Goal: Information Seeking & Learning: Learn about a topic

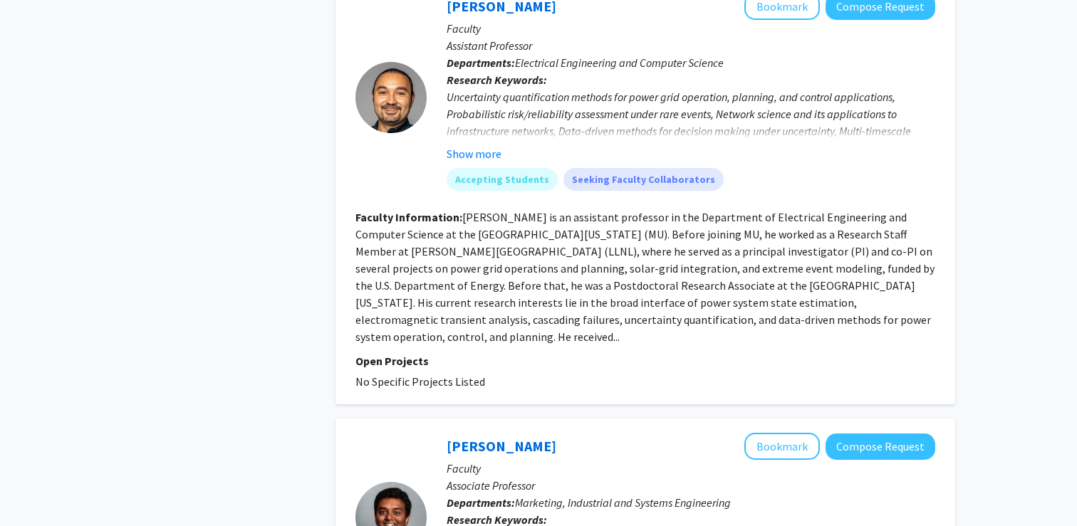
scroll to position [1911, 0]
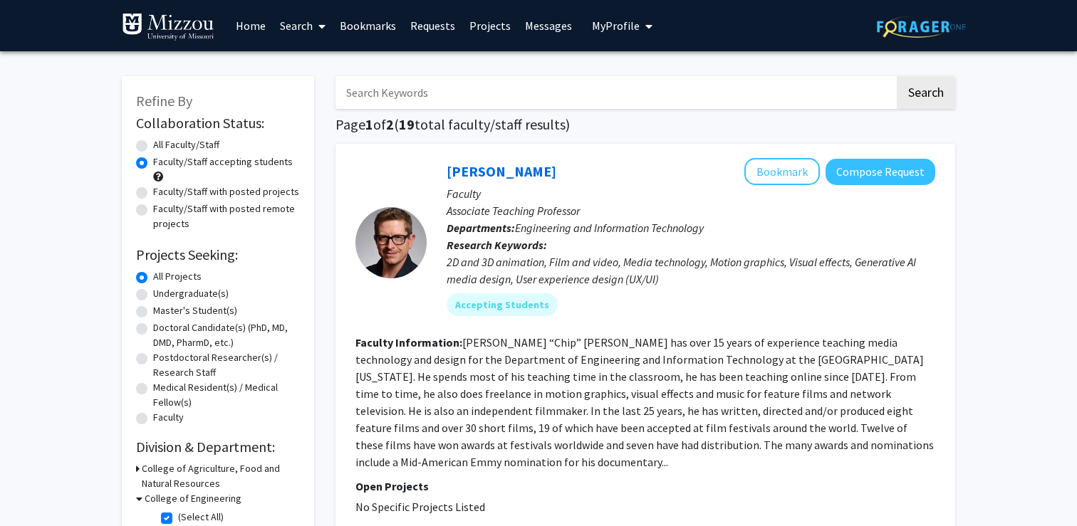
click at [256, 157] on label "Faculty/Staff accepting students" at bounding box center [223, 162] width 140 height 15
click at [162, 157] on input "Faculty/Staff accepting students" at bounding box center [157, 159] width 9 height 9
click at [199, 289] on label "Undergraduate(s)" at bounding box center [190, 293] width 75 height 15
click at [162, 289] on input "Undergraduate(s)" at bounding box center [157, 290] width 9 height 9
radio input "true"
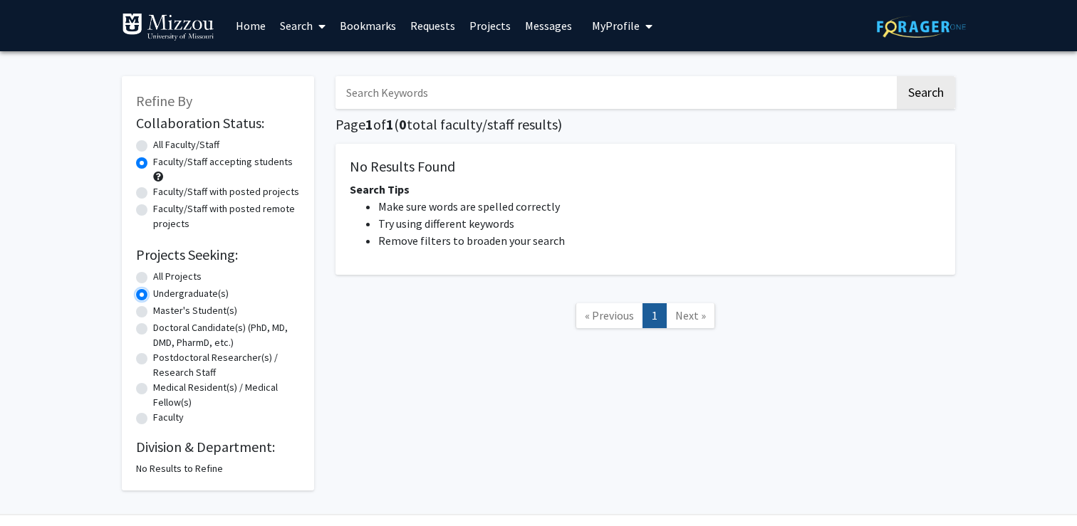
scroll to position [39, 0]
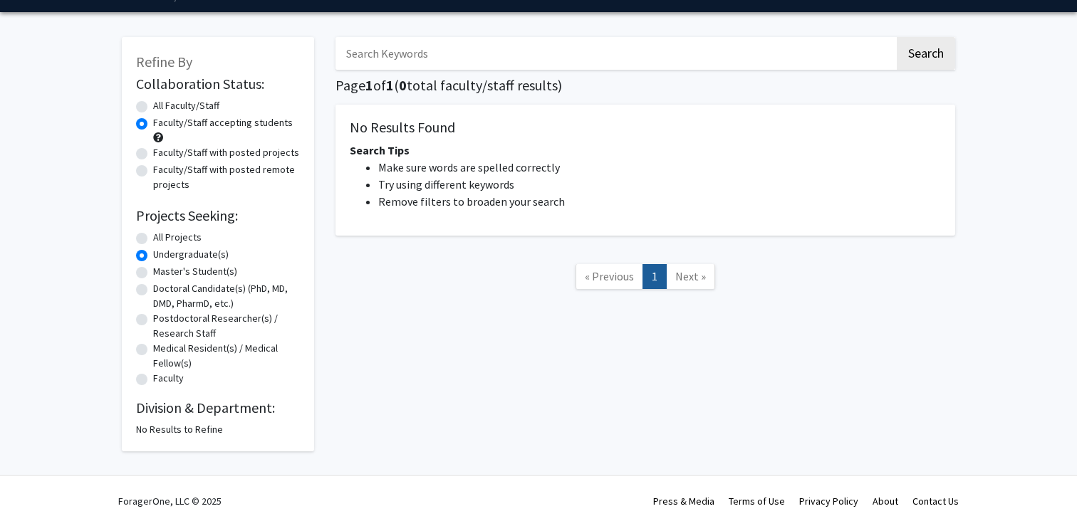
click at [173, 235] on label "All Projects" at bounding box center [177, 237] width 48 height 15
click at [162, 235] on input "All Projects" at bounding box center [157, 234] width 9 height 9
radio input "true"
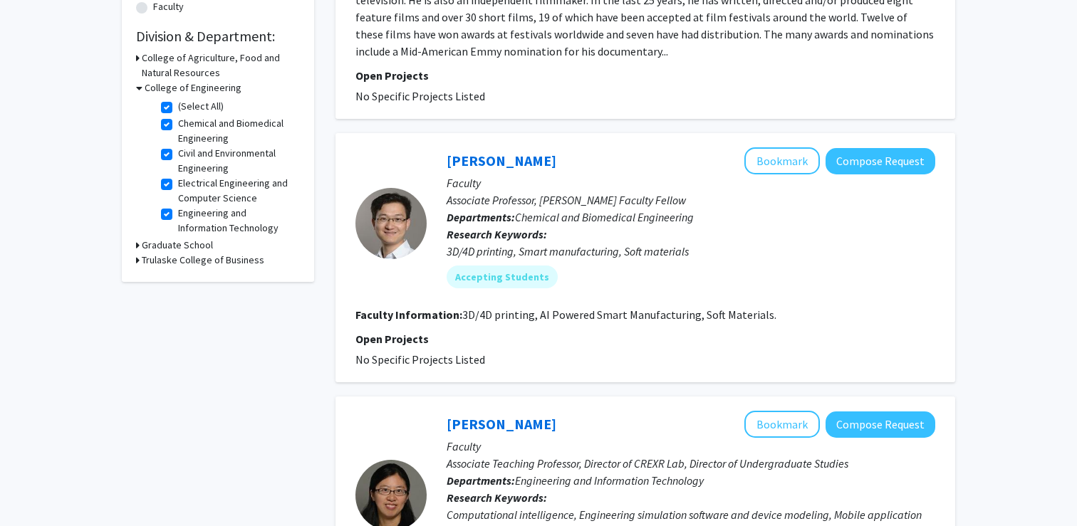
scroll to position [404, 0]
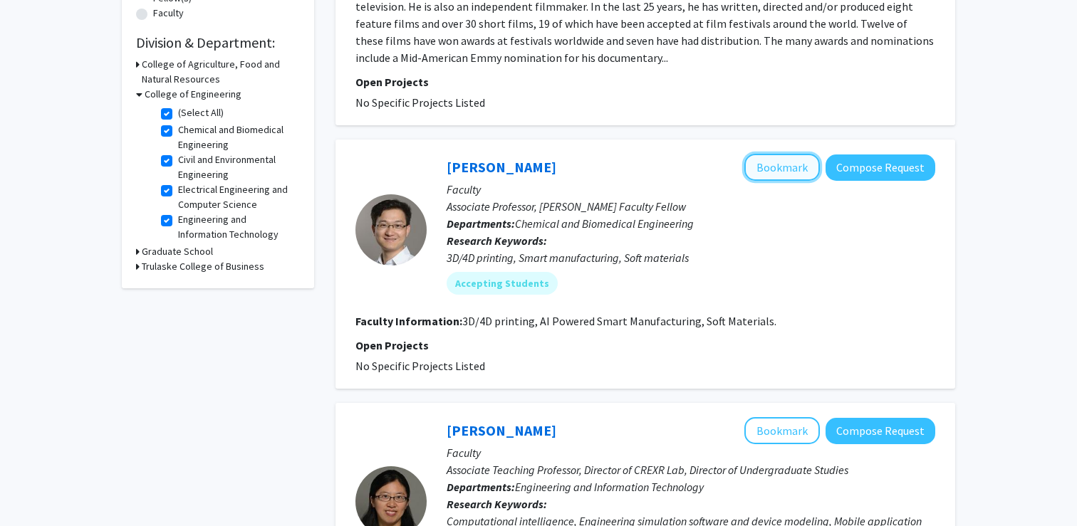
click at [774, 156] on button "Bookmark" at bounding box center [781, 167] width 75 height 27
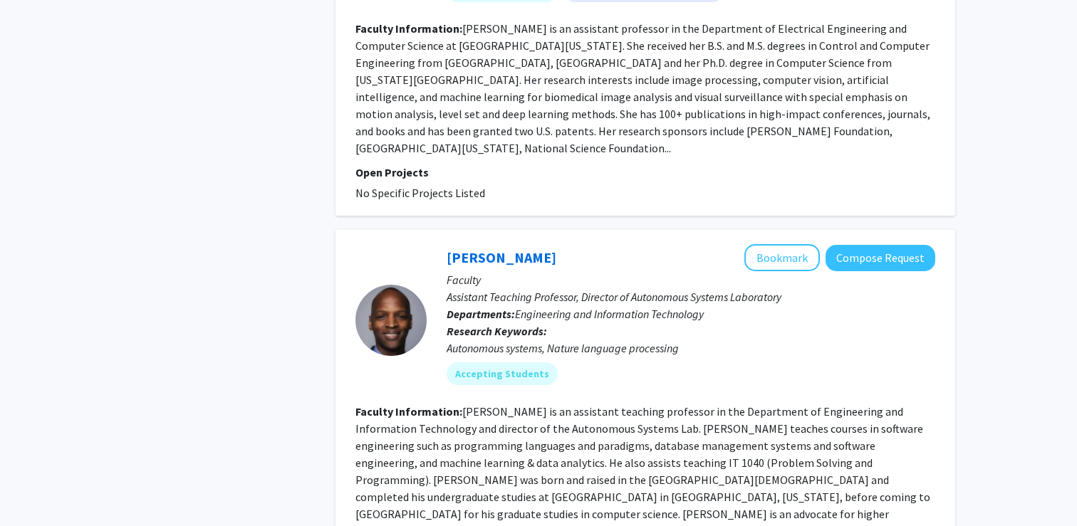
scroll to position [3199, 0]
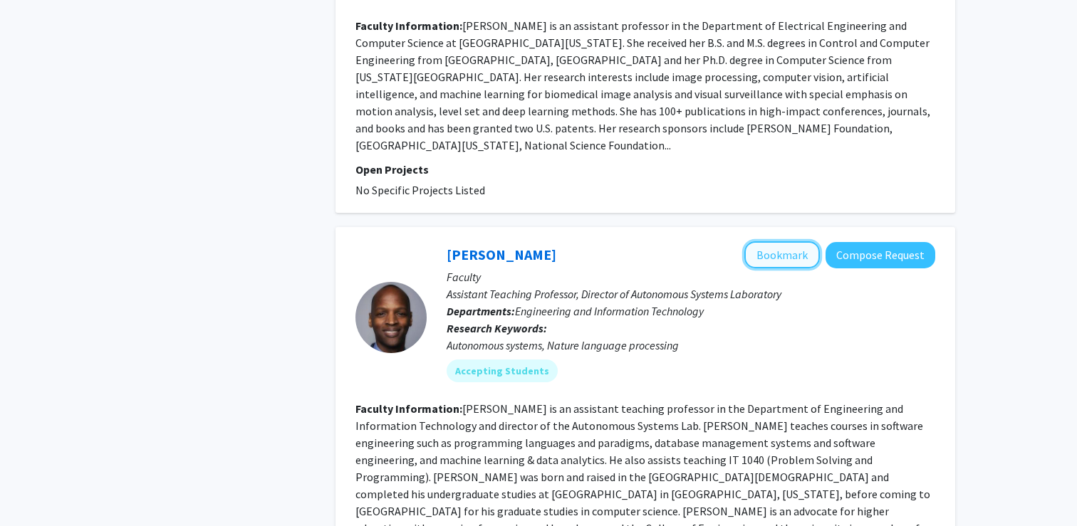
click at [790, 241] on button "Bookmark" at bounding box center [781, 254] width 75 height 27
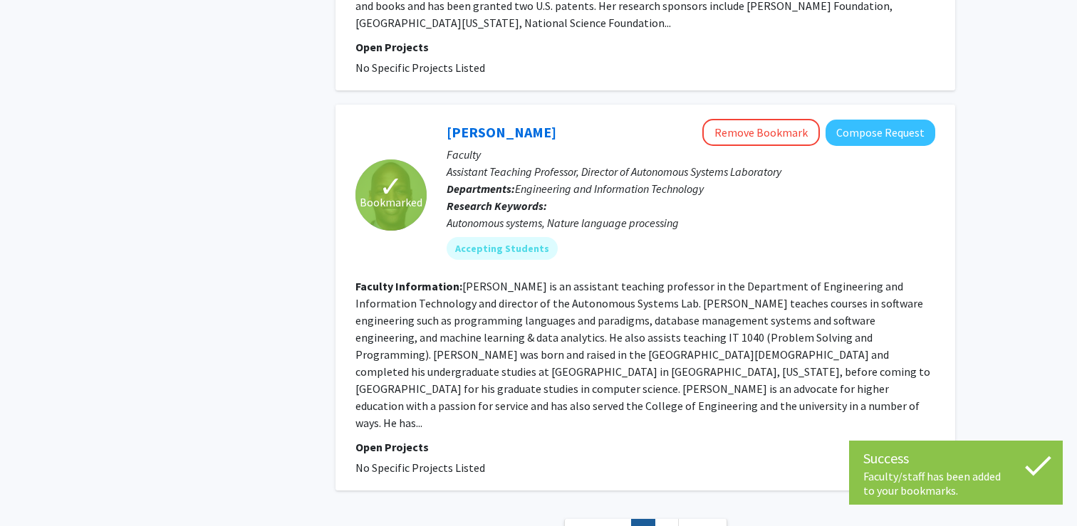
scroll to position [3341, 0]
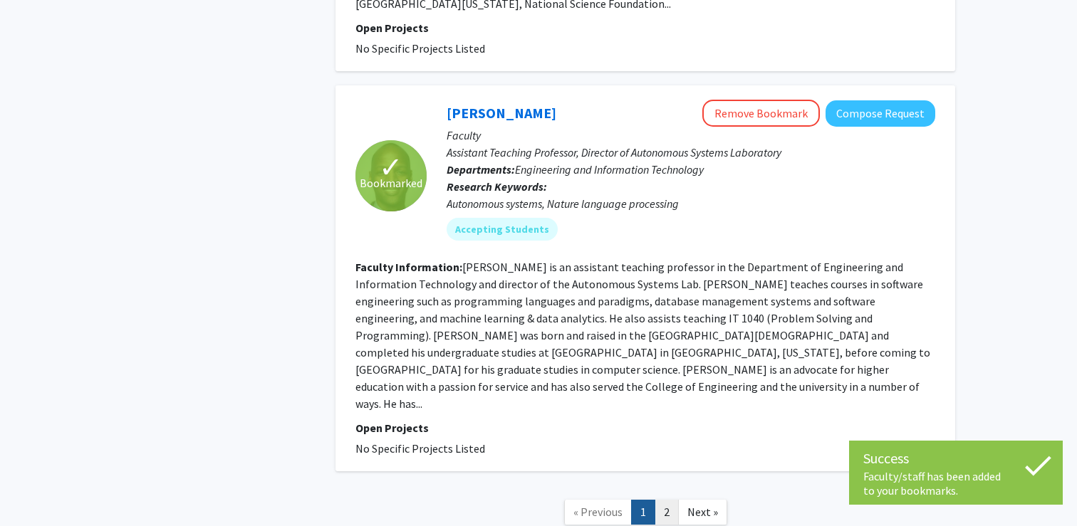
click at [667, 500] on link "2" at bounding box center [666, 512] width 24 height 25
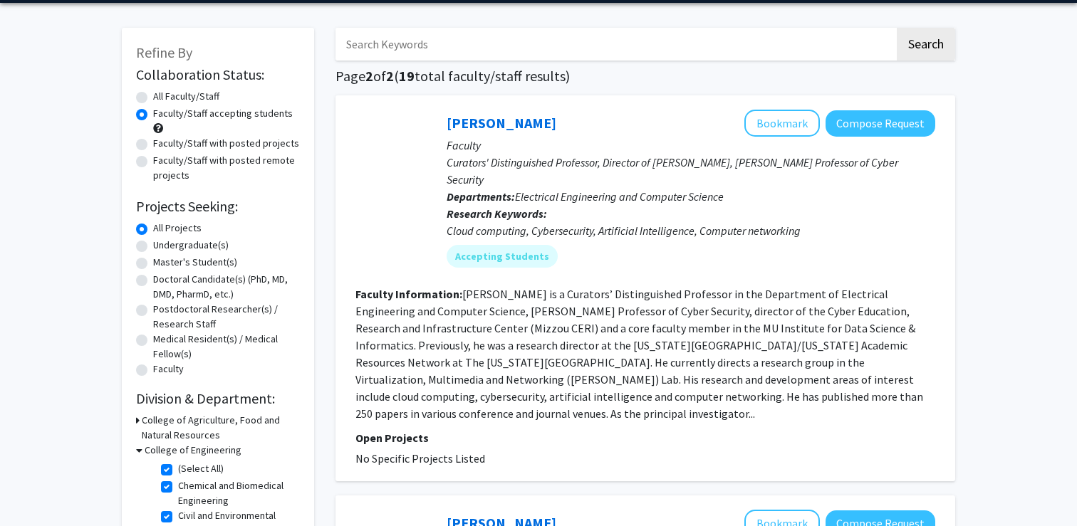
scroll to position [45, 0]
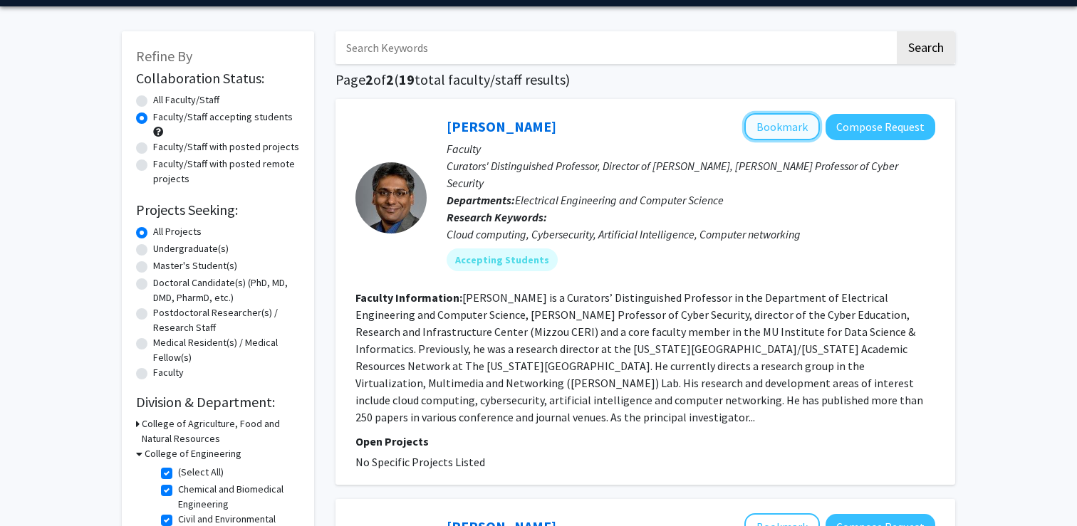
click at [766, 117] on button "Bookmark" at bounding box center [781, 126] width 75 height 27
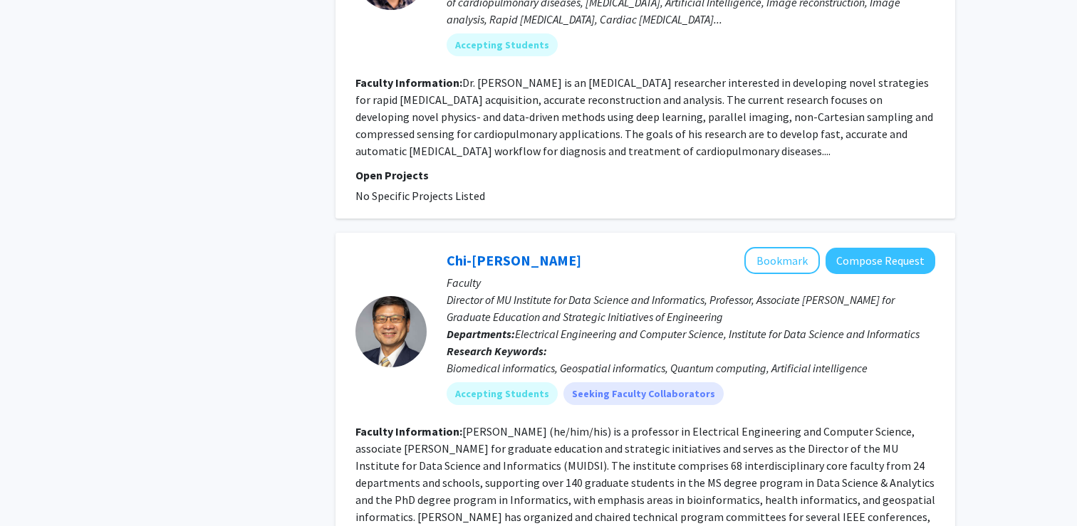
scroll to position [2404, 0]
click at [763, 248] on button "Bookmark" at bounding box center [781, 261] width 75 height 27
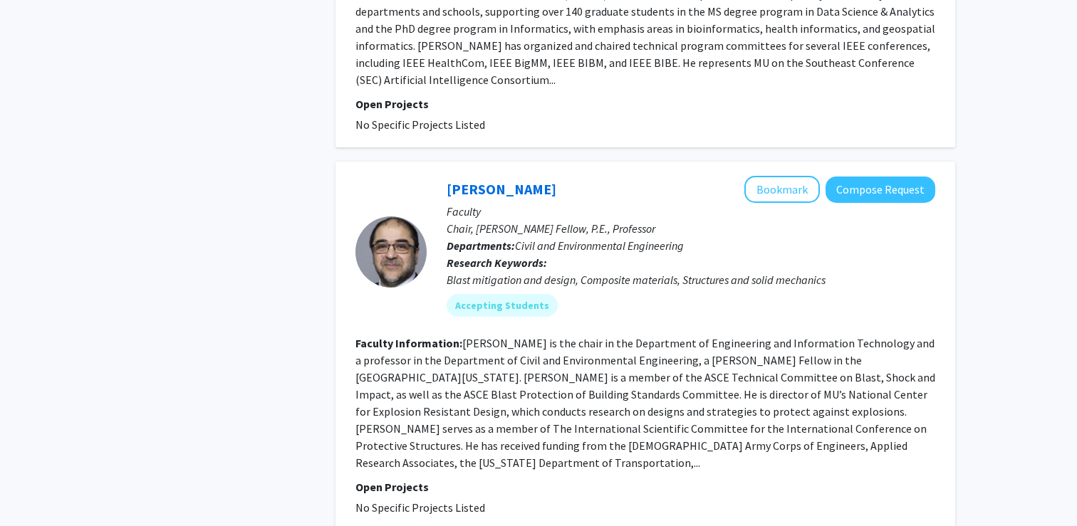
scroll to position [2935, 0]
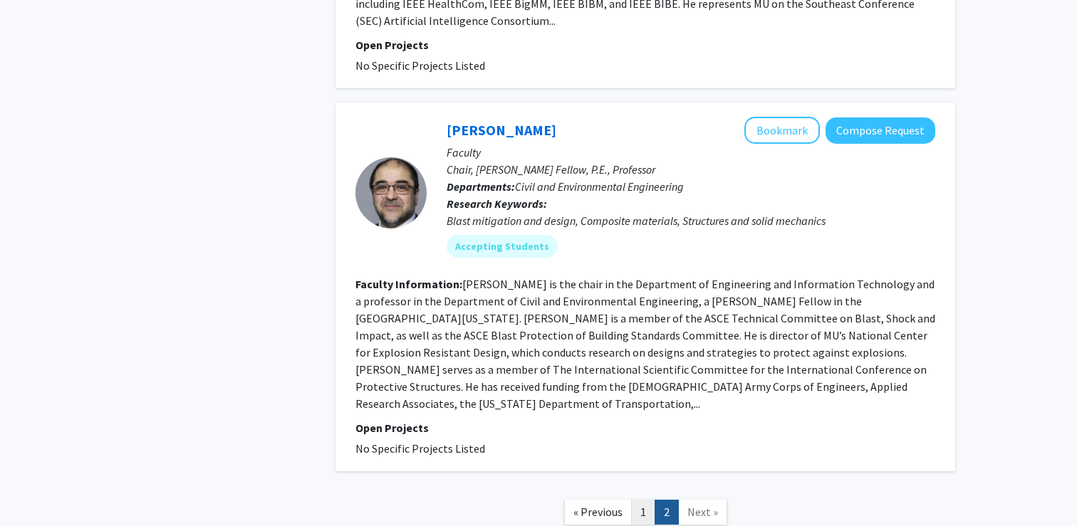
click at [644, 500] on link "1" at bounding box center [643, 512] width 24 height 25
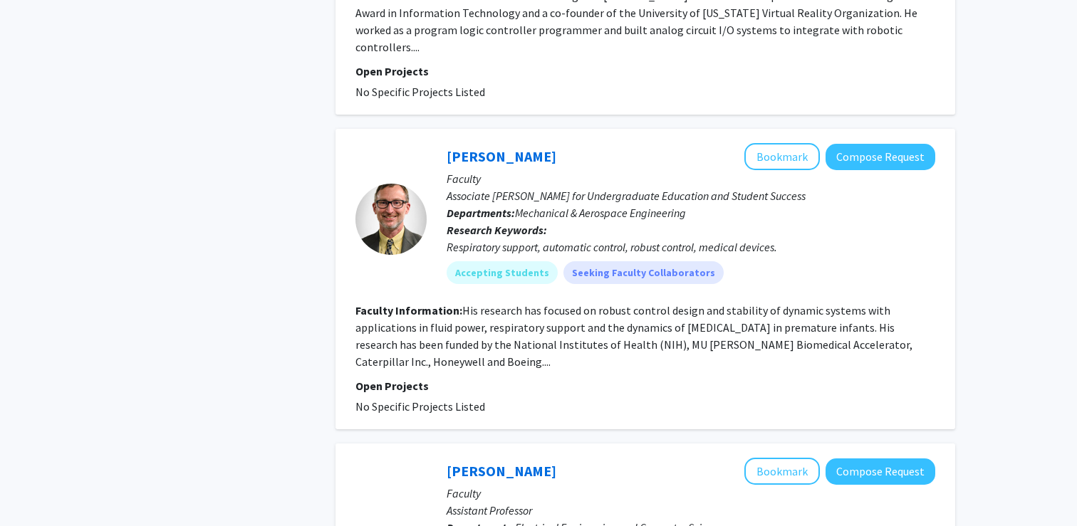
scroll to position [1447, 0]
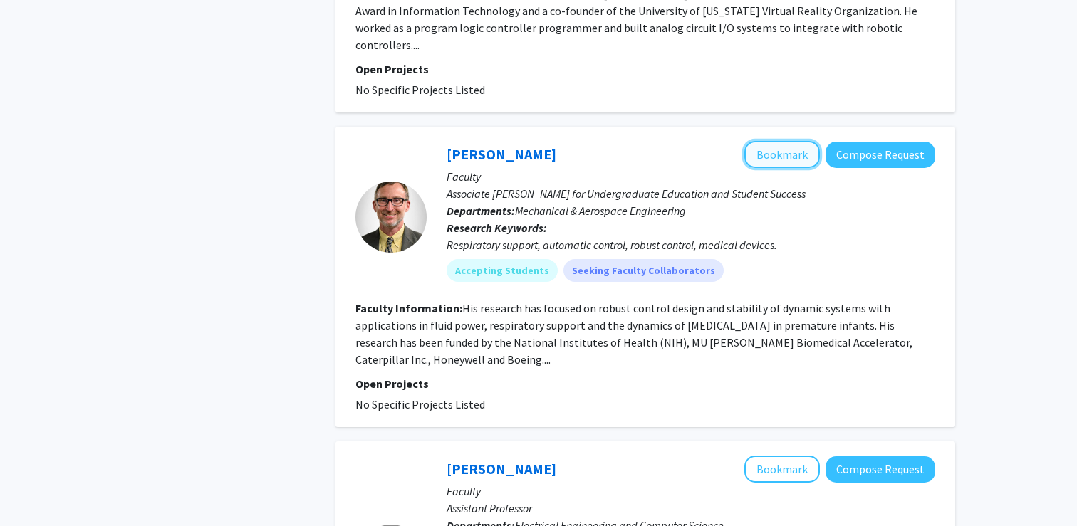
click at [780, 141] on button "Bookmark" at bounding box center [781, 154] width 75 height 27
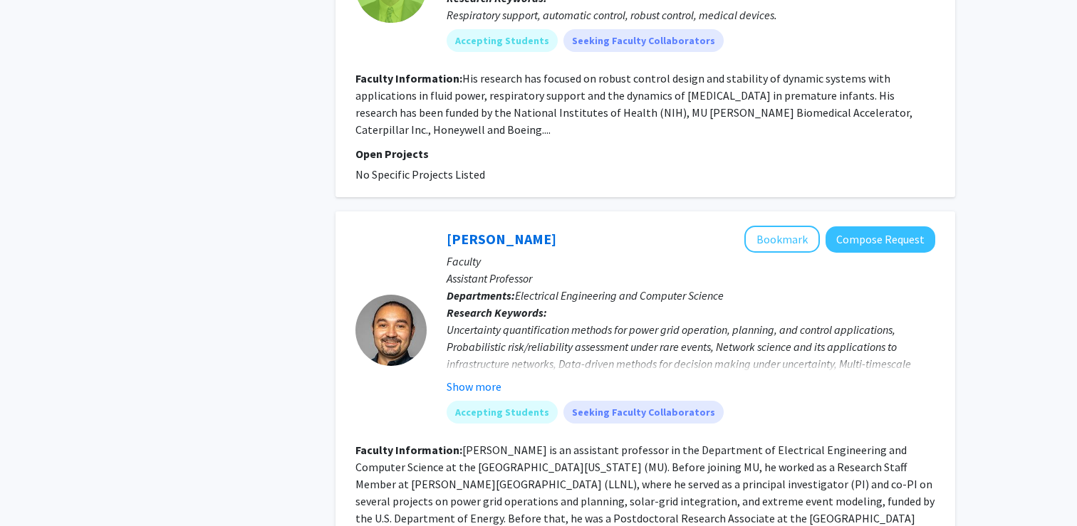
scroll to position [1683, 0]
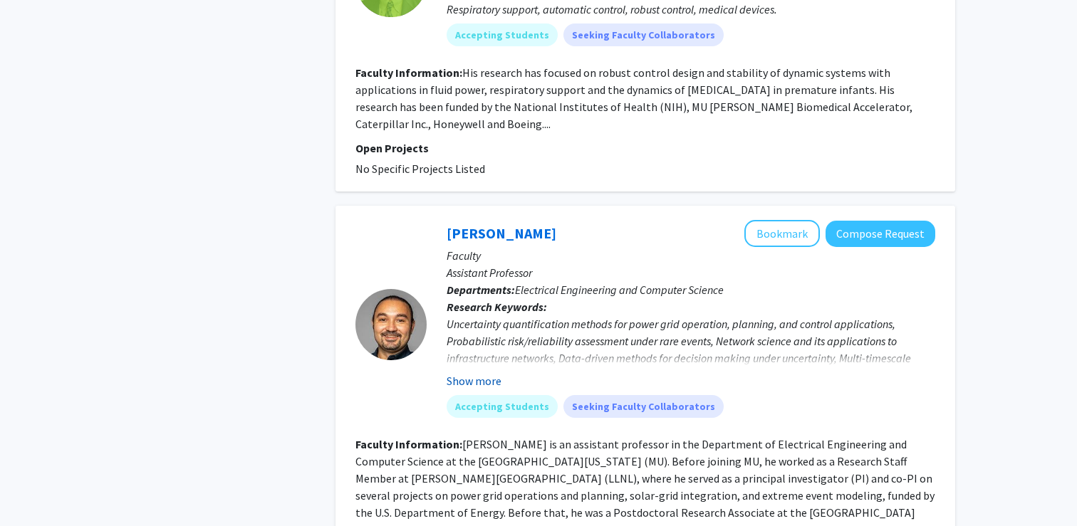
click at [471, 372] on button "Show more" at bounding box center [473, 380] width 55 height 17
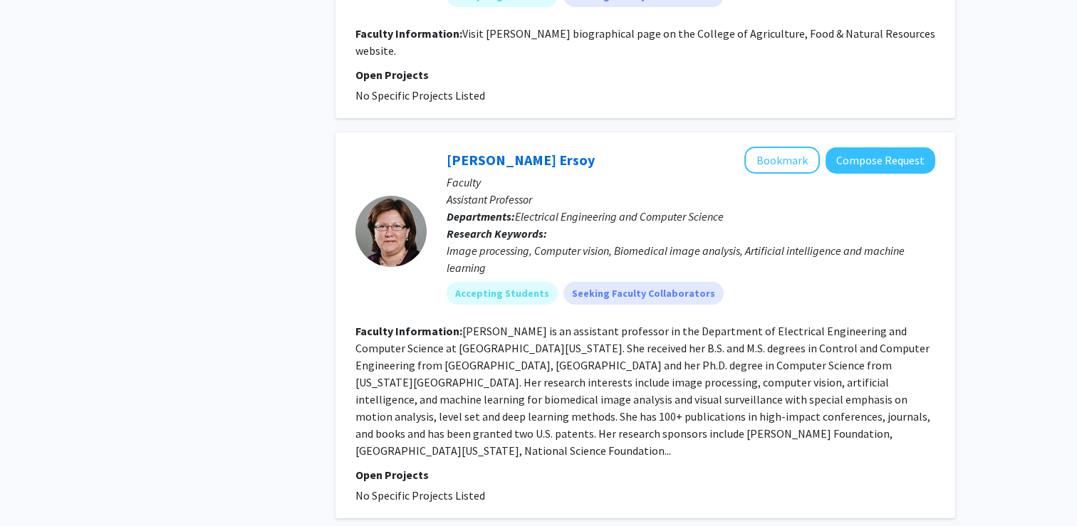
scroll to position [2930, 0]
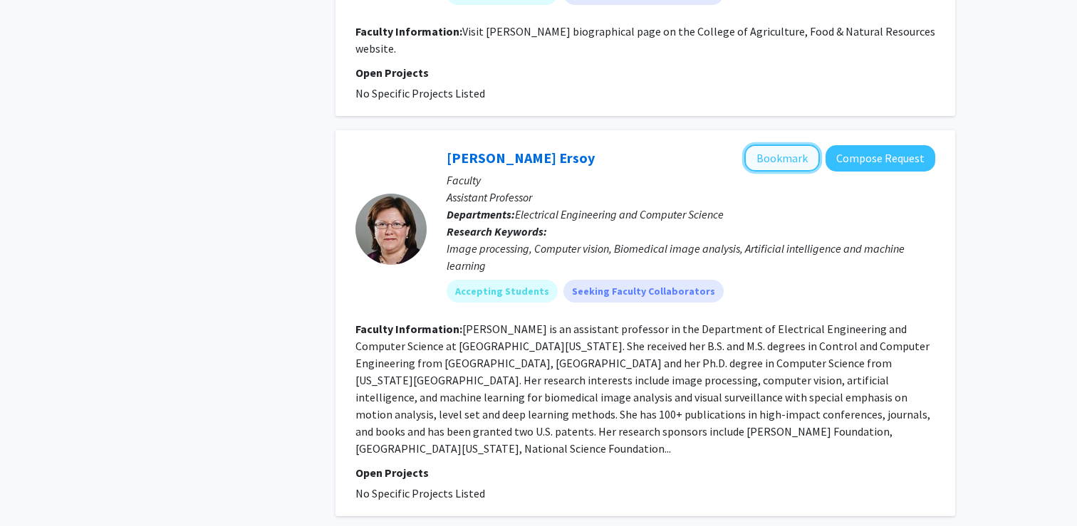
click at [776, 145] on button "Bookmark" at bounding box center [781, 158] width 75 height 27
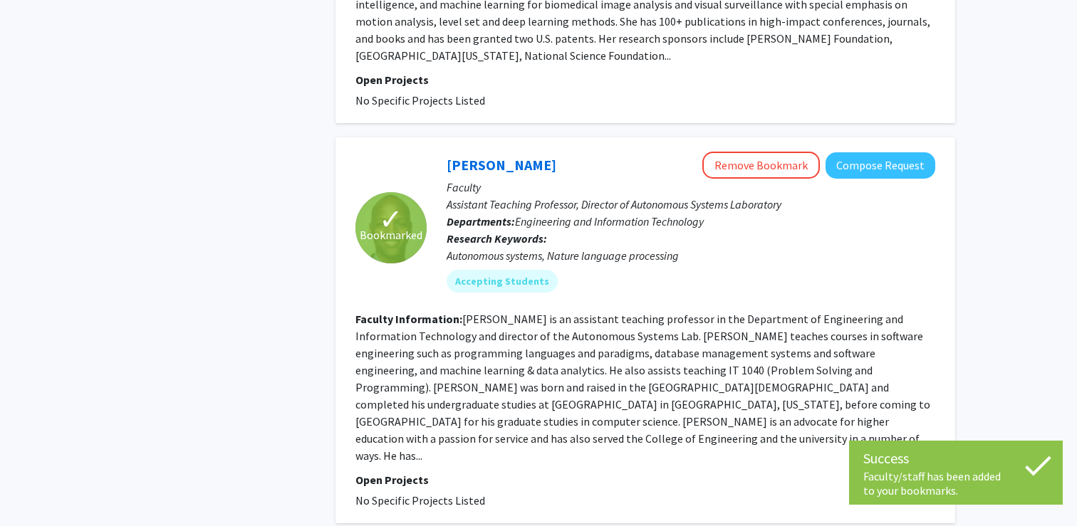
scroll to position [3332, 0]
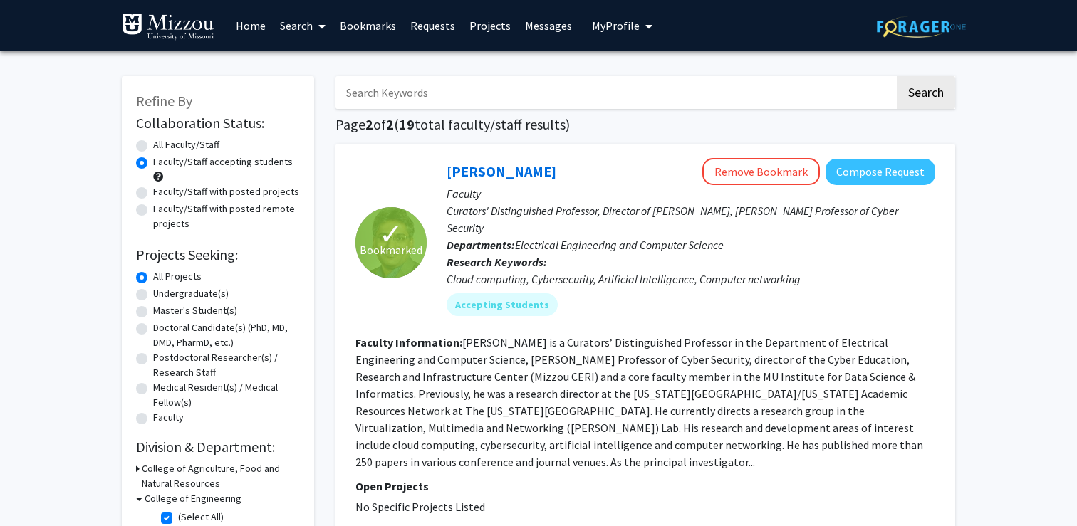
click at [362, 26] on link "Bookmarks" at bounding box center [368, 26] width 70 height 50
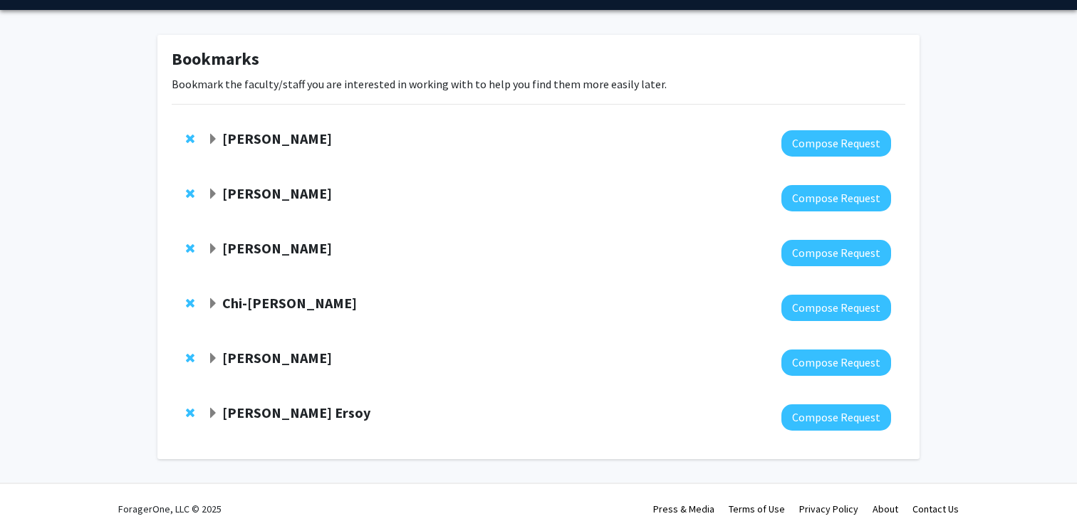
scroll to position [49, 0]
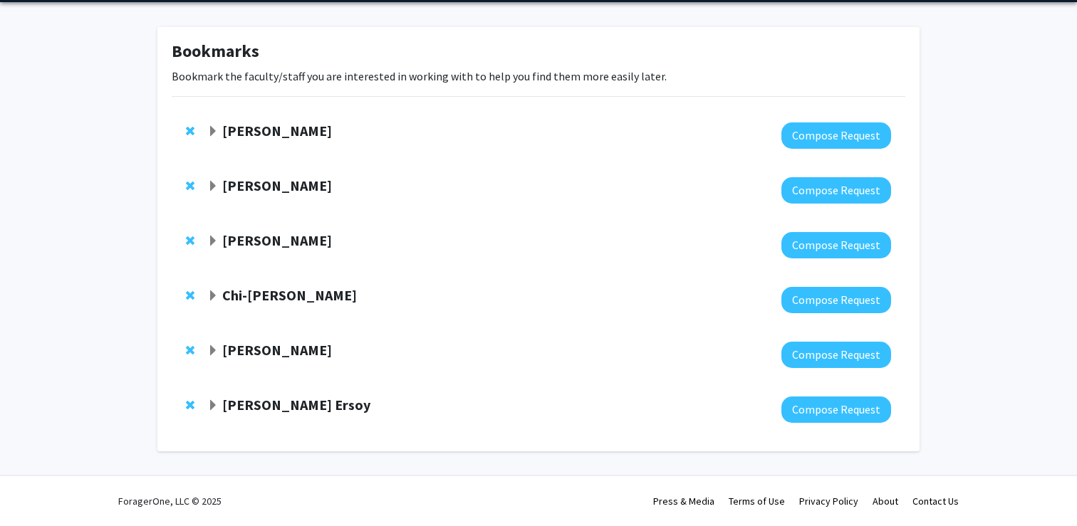
click at [244, 135] on strong "Jian Lin" at bounding box center [277, 131] width 110 height 18
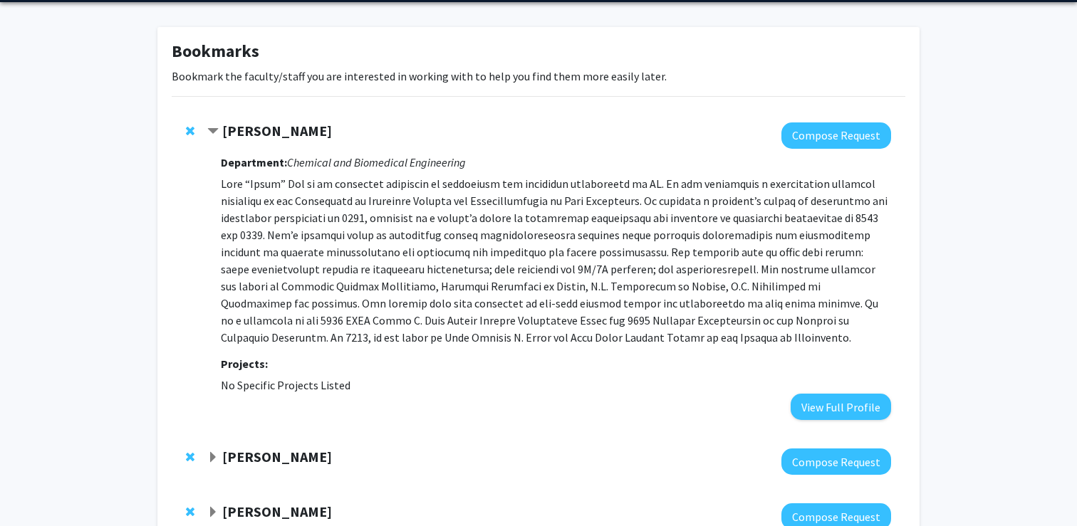
click at [244, 135] on strong "Jian Lin" at bounding box center [277, 131] width 110 height 18
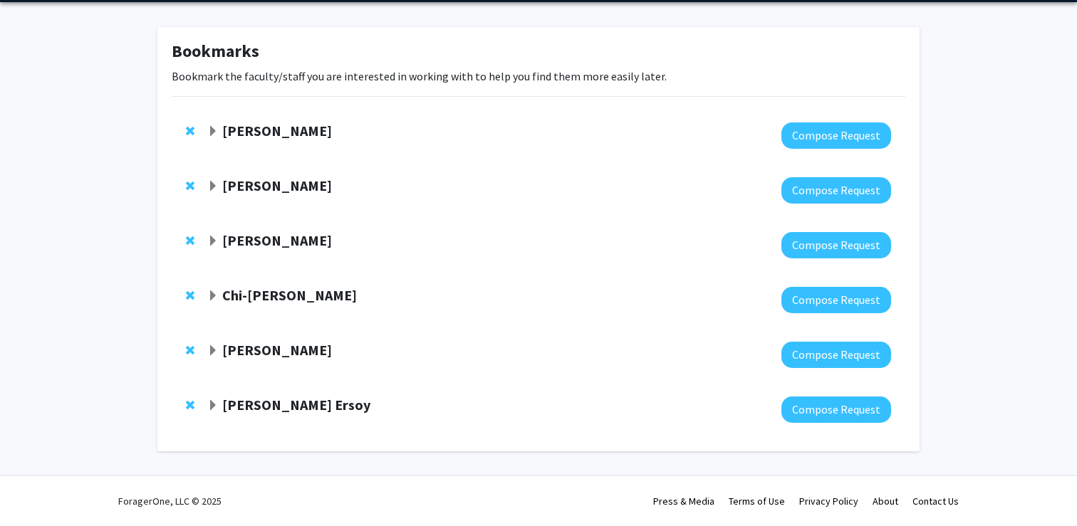
click at [276, 189] on strong "Kristofferson Culmer" at bounding box center [277, 186] width 110 height 18
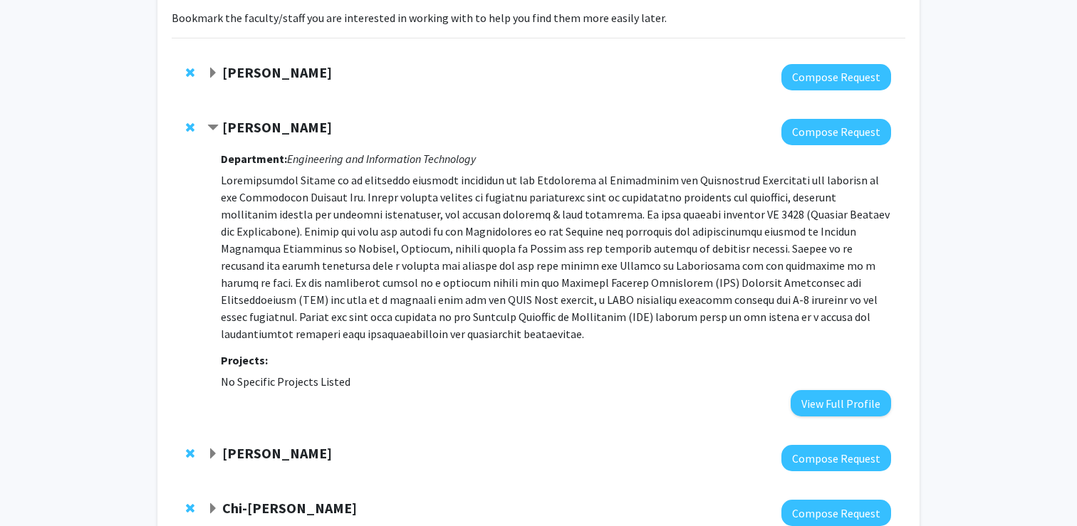
scroll to position [144, 0]
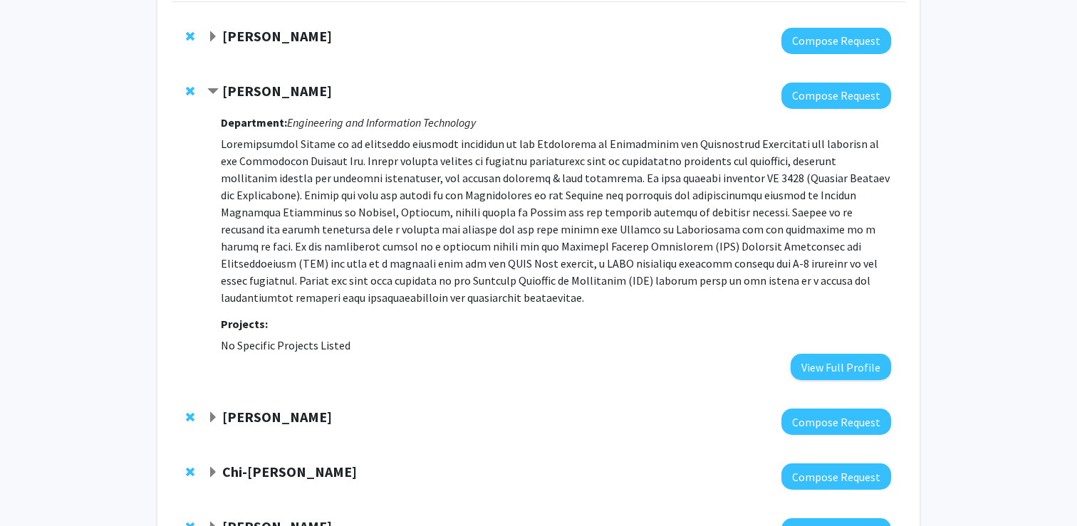
click at [246, 419] on strong "Prasad Calyam" at bounding box center [277, 417] width 110 height 18
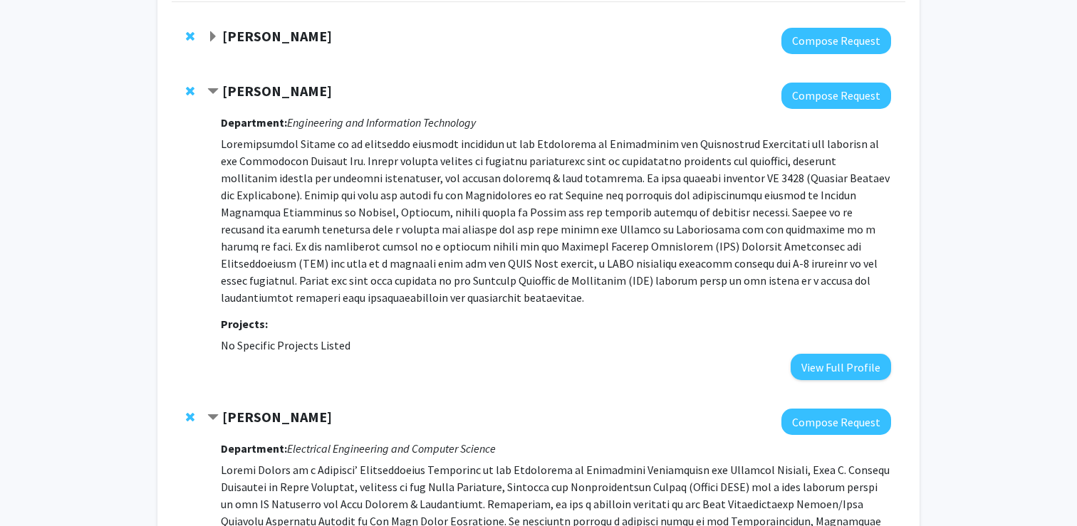
click at [263, 95] on strong "Kristofferson Culmer" at bounding box center [277, 91] width 110 height 18
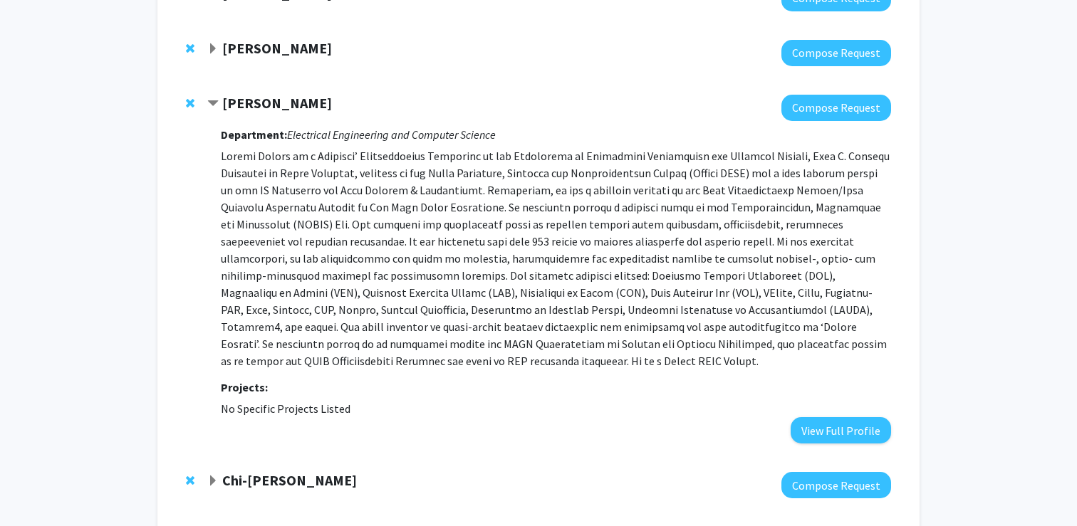
scroll to position [185, 0]
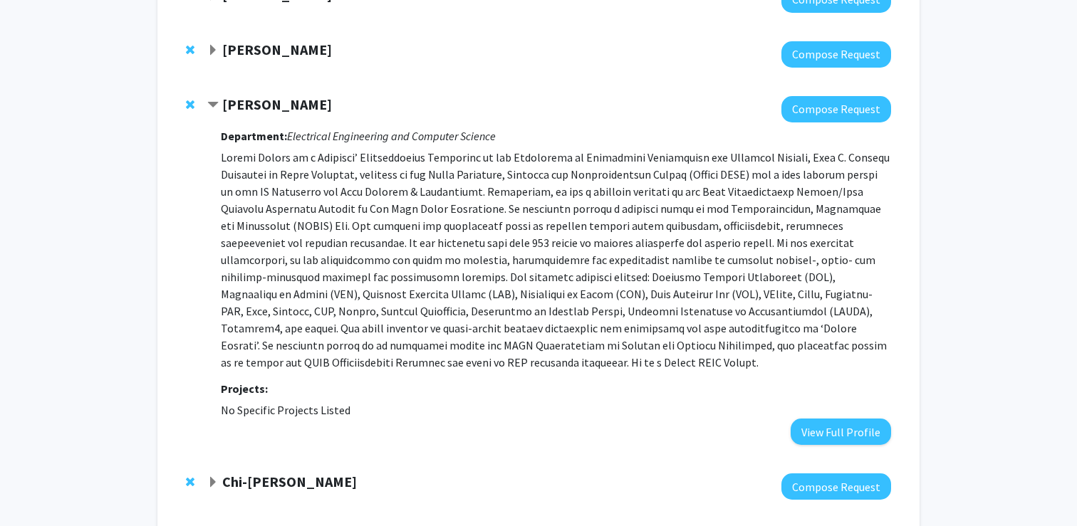
click at [258, 113] on strong "Prasad Calyam" at bounding box center [277, 104] width 110 height 18
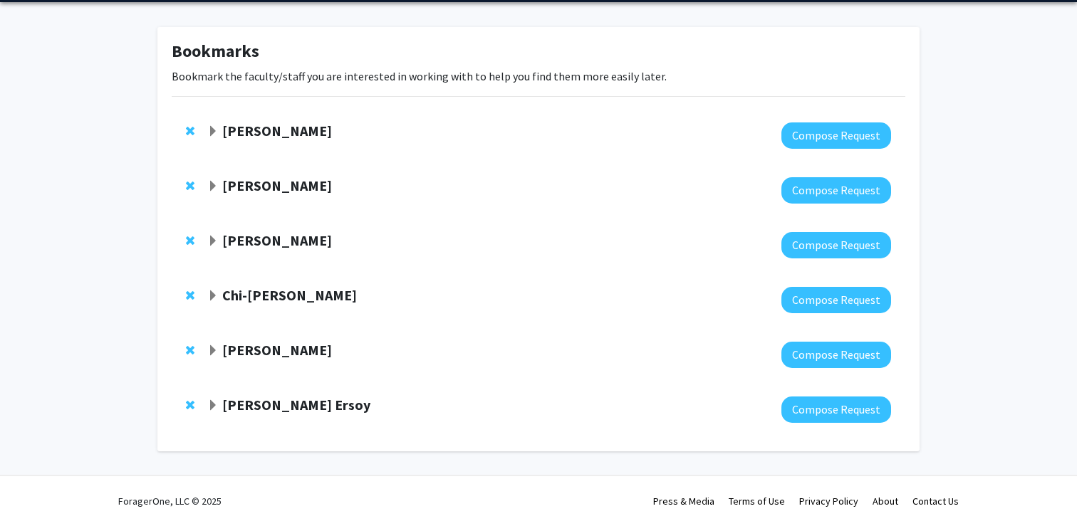
click at [266, 298] on strong "Chi-Ren Shyu" at bounding box center [289, 295] width 135 height 18
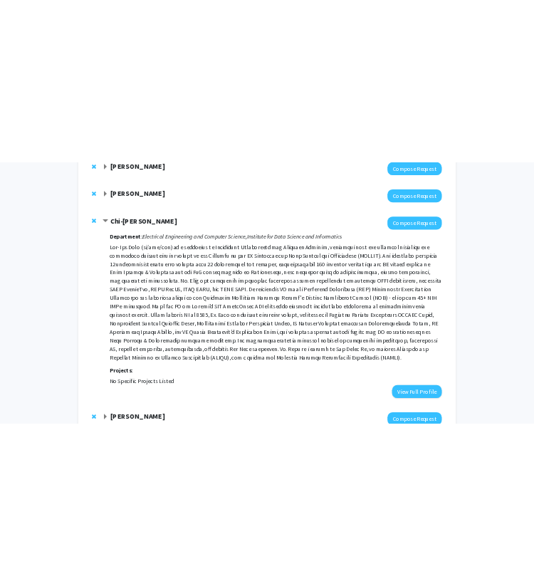
scroll to position [228, 0]
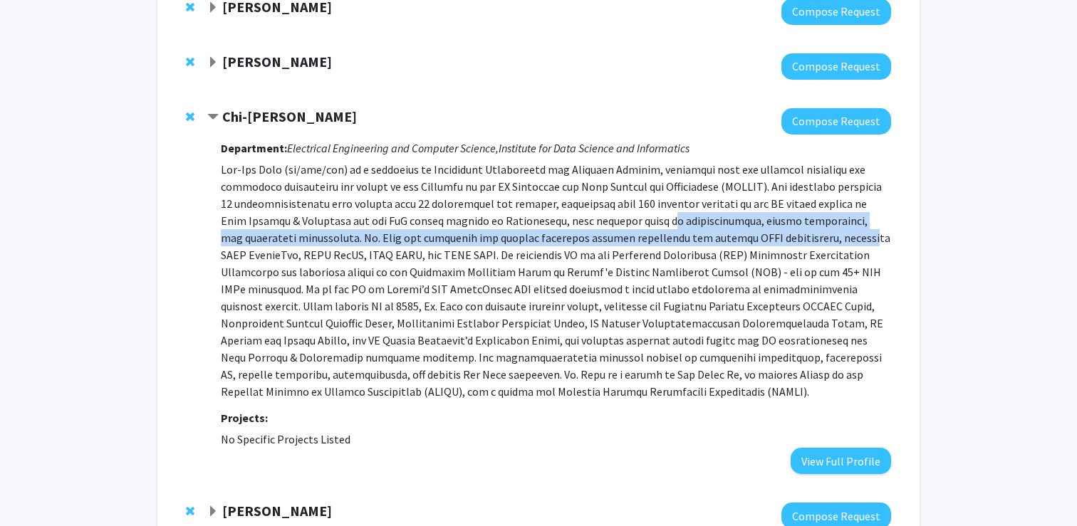
drag, startPoint x: 532, startPoint y: 216, endPoint x: 663, endPoint y: 233, distance: 132.1
click at [663, 233] on p at bounding box center [556, 280] width 670 height 239
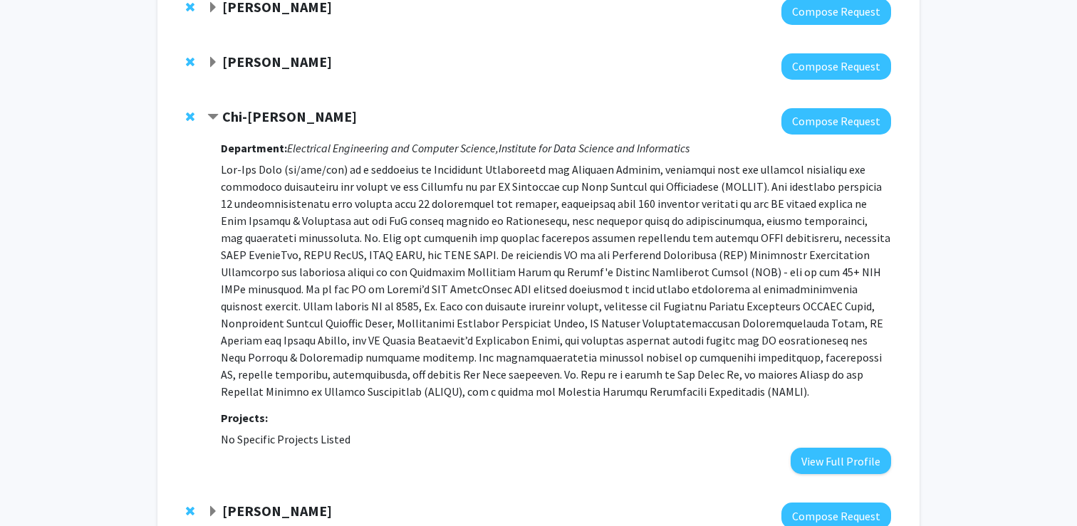
click at [591, 303] on p at bounding box center [556, 280] width 670 height 239
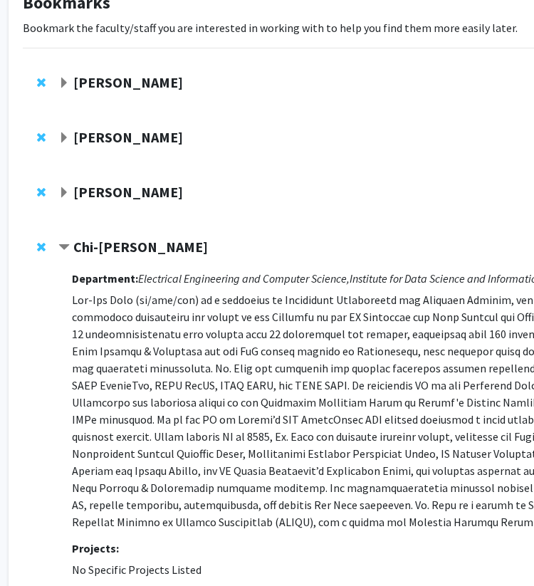
scroll to position [97, 38]
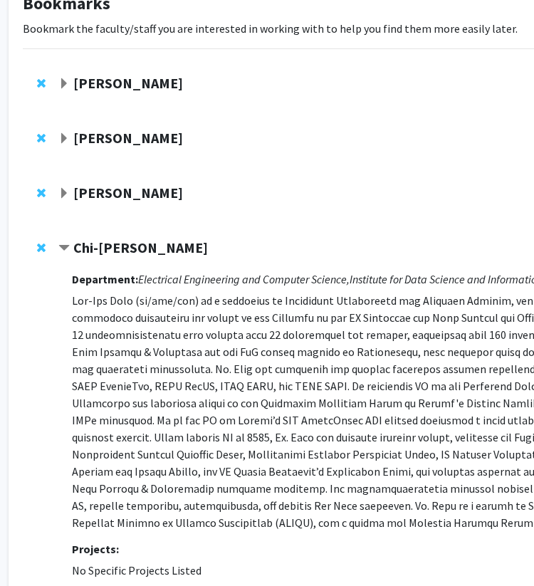
click at [282, 75] on div "Jian Lin" at bounding box center [212, 84] width 308 height 18
click at [140, 80] on div "Jian Lin" at bounding box center [212, 84] width 308 height 18
click at [96, 82] on strong "Jian Lin" at bounding box center [128, 83] width 110 height 18
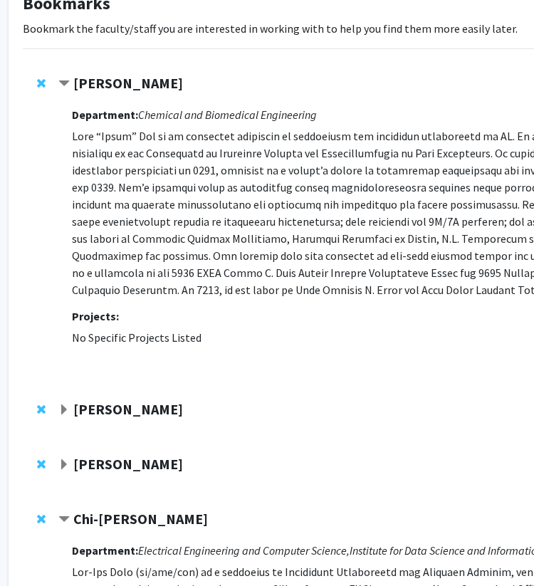
click at [177, 406] on strong "Kristofferson Culmer" at bounding box center [128, 409] width 110 height 18
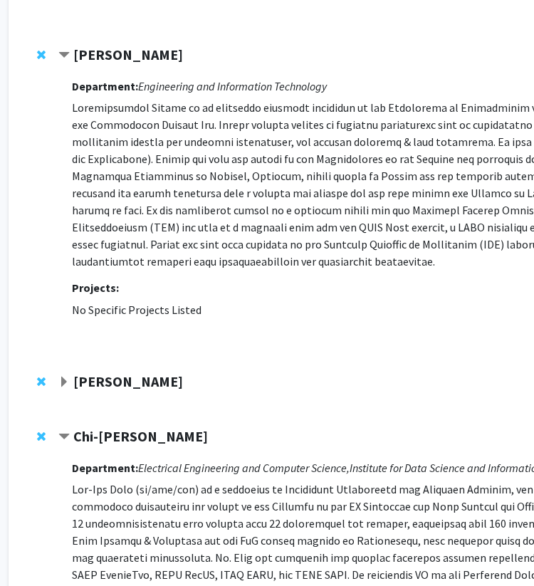
scroll to position [458, 38]
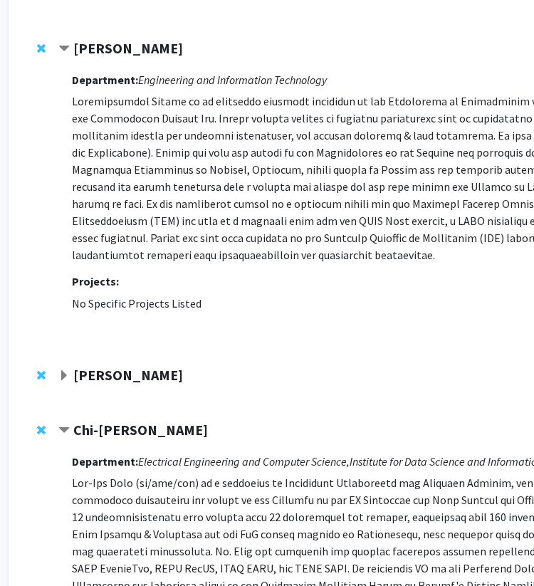
click at [169, 375] on div "Prasad Calyam" at bounding box center [212, 376] width 308 height 18
click at [124, 381] on strong "Prasad Calyam" at bounding box center [128, 375] width 110 height 18
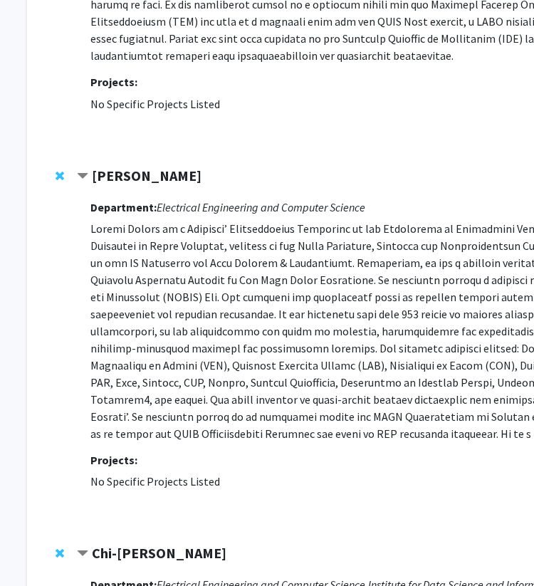
scroll to position [656, 19]
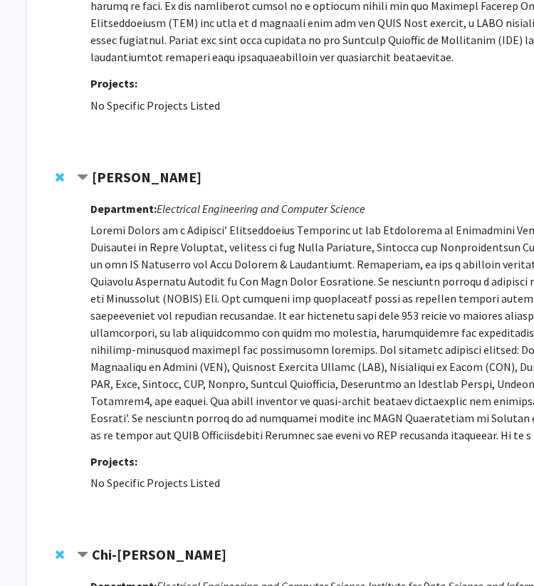
click at [169, 162] on div "Prasad Calyam Compose Request Department: Electrical Engineering and Computer S…" at bounding box center [407, 343] width 733 height 377
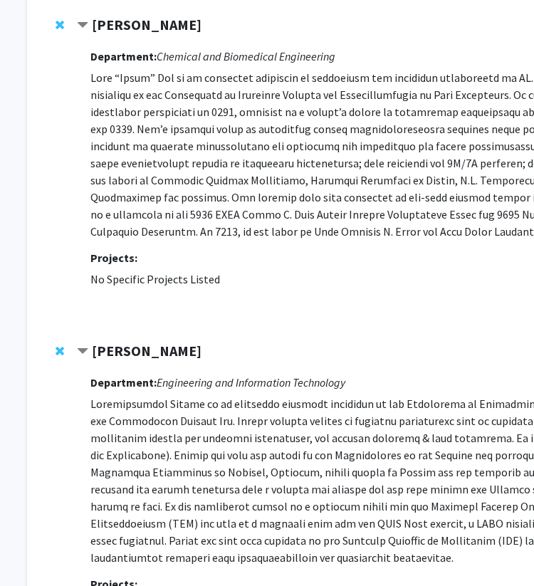
scroll to position [0, 19]
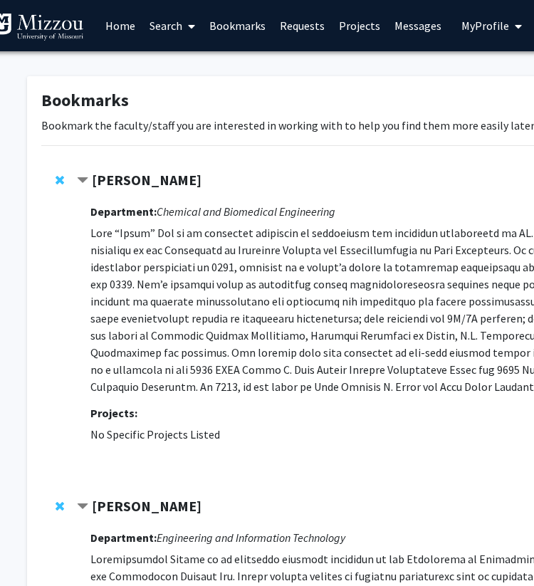
click at [155, 30] on link "Search" at bounding box center [172, 26] width 60 height 50
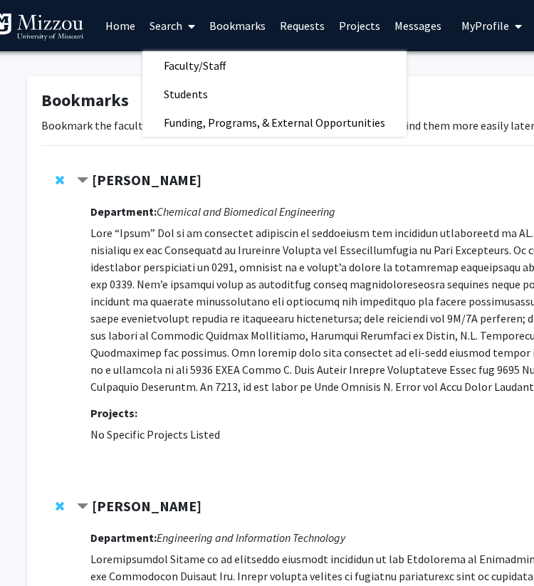
click at [121, 28] on link "Home" at bounding box center [120, 26] width 44 height 50
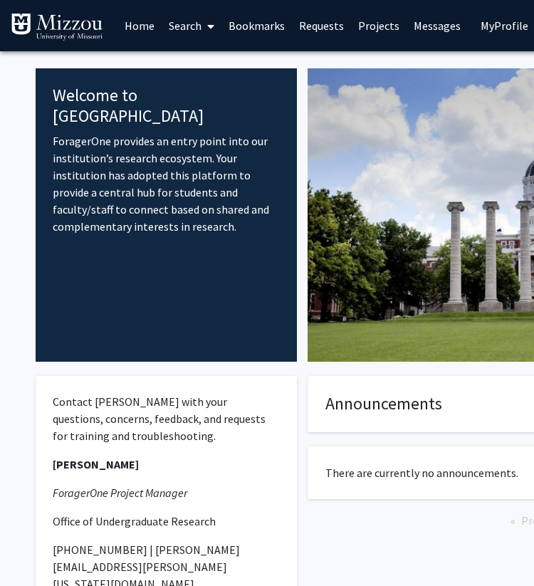
click at [189, 29] on link "Search" at bounding box center [192, 26] width 60 height 50
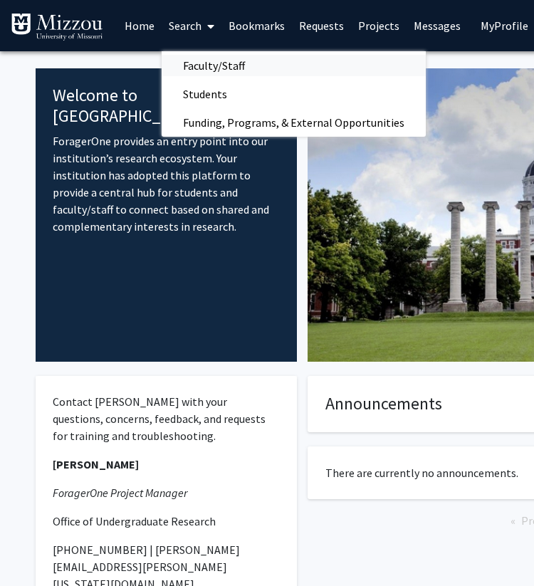
click at [233, 65] on span "Faculty/Staff" at bounding box center [214, 65] width 105 height 28
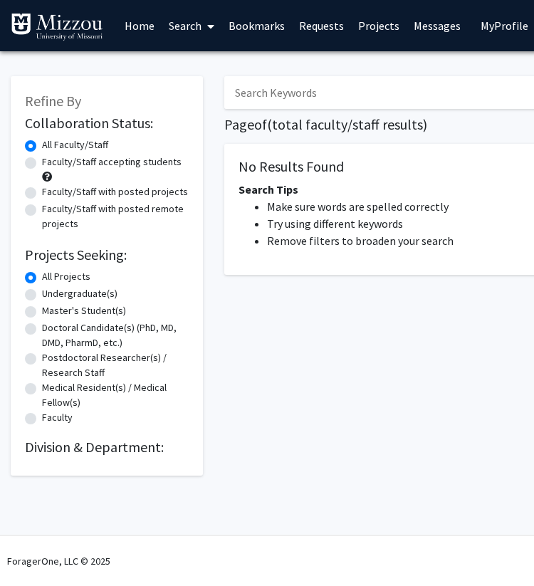
click at [109, 161] on label "Faculty/Staff accepting students" at bounding box center [112, 162] width 140 height 15
click at [51, 161] on input "Faculty/Staff accepting students" at bounding box center [46, 159] width 9 height 9
radio input "true"
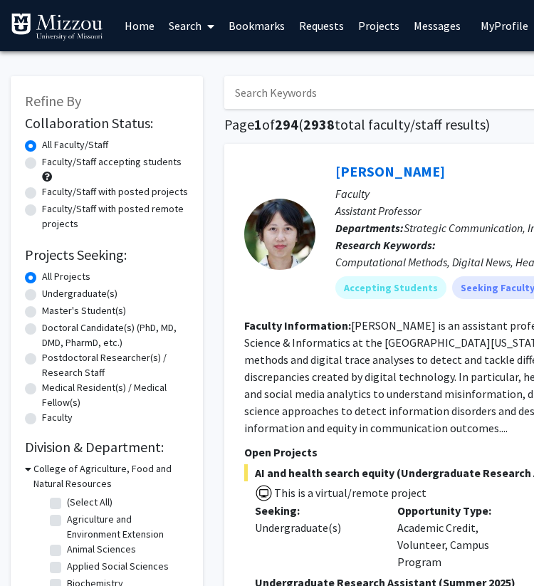
click at [155, 160] on label "Faculty/Staff accepting students" at bounding box center [112, 162] width 140 height 15
click at [51, 160] on input "Faculty/Staff accepting students" at bounding box center [46, 159] width 9 height 9
radio input "true"
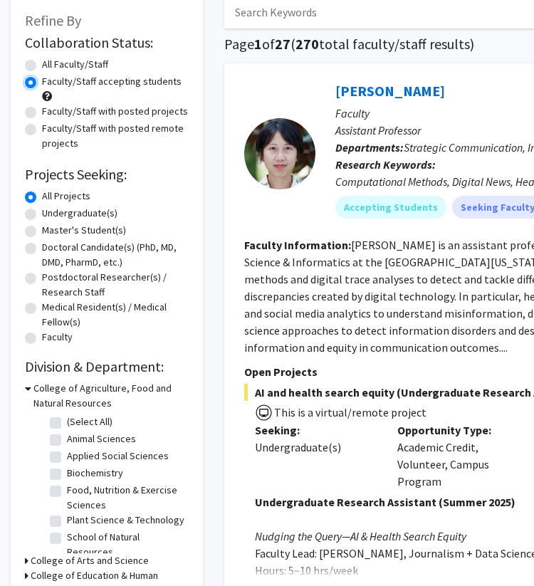
scroll to position [92, 0]
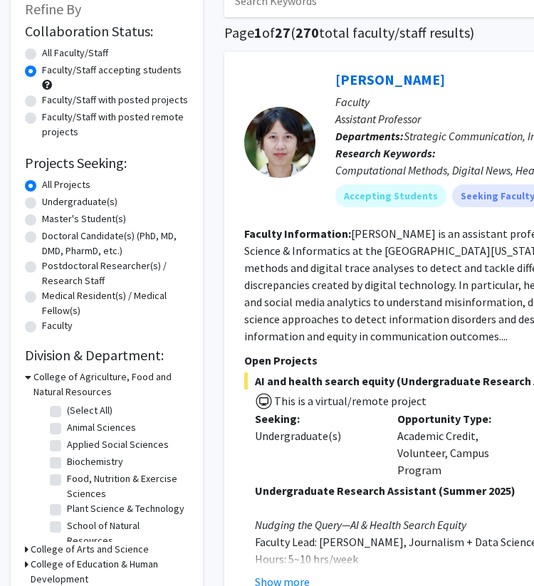
click at [97, 199] on label "Undergraduate(s)" at bounding box center [79, 201] width 75 height 15
click at [51, 199] on input "Undergraduate(s)" at bounding box center [46, 198] width 9 height 9
radio input "true"
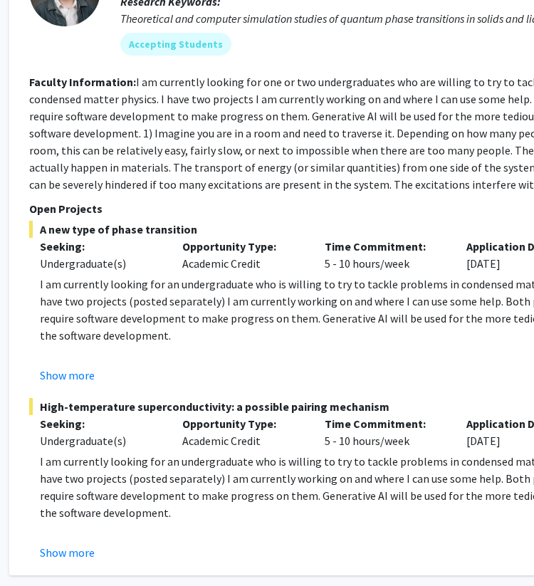
scroll to position [3184, 214]
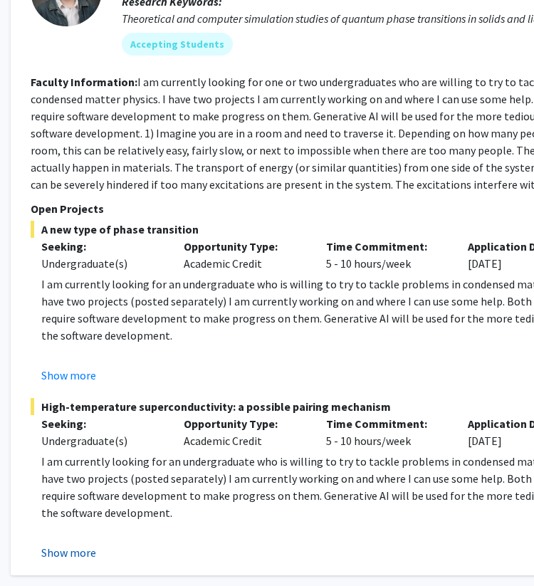
click at [88, 544] on button "Show more" at bounding box center [68, 552] width 55 height 17
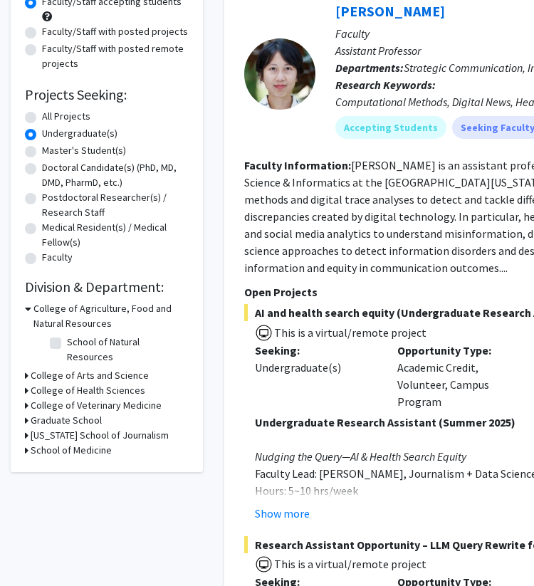
scroll to position [196, 0]
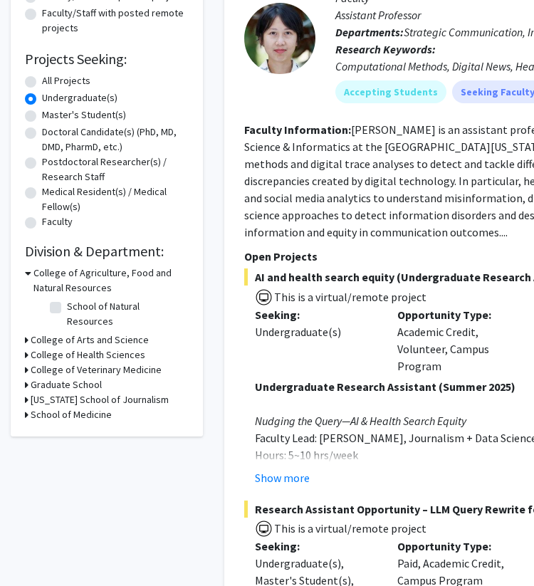
click at [58, 86] on label "All Projects" at bounding box center [66, 80] width 48 height 15
click at [51, 83] on input "All Projects" at bounding box center [46, 77] width 9 height 9
radio input "true"
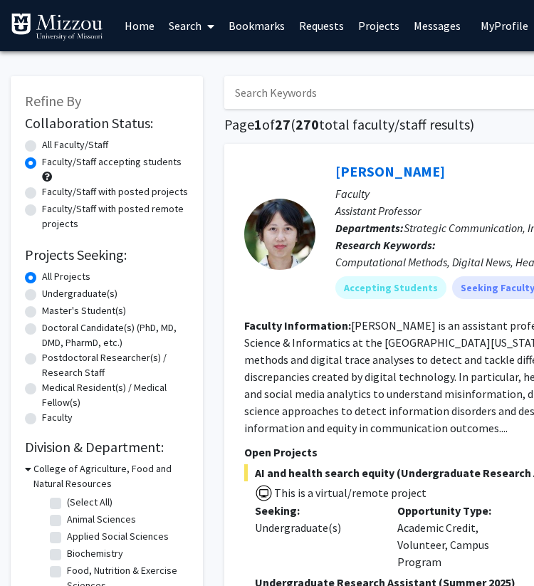
click at [263, 28] on link "Bookmarks" at bounding box center [256, 26] width 70 height 50
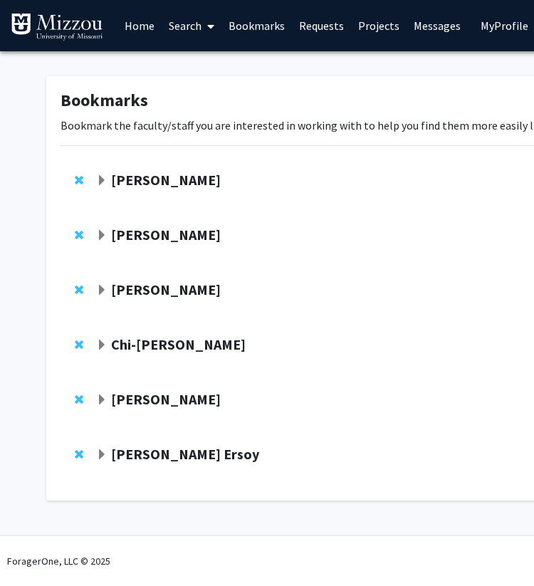
click at [190, 453] on strong "Filiz Bunyak Ersoy" at bounding box center [185, 454] width 148 height 18
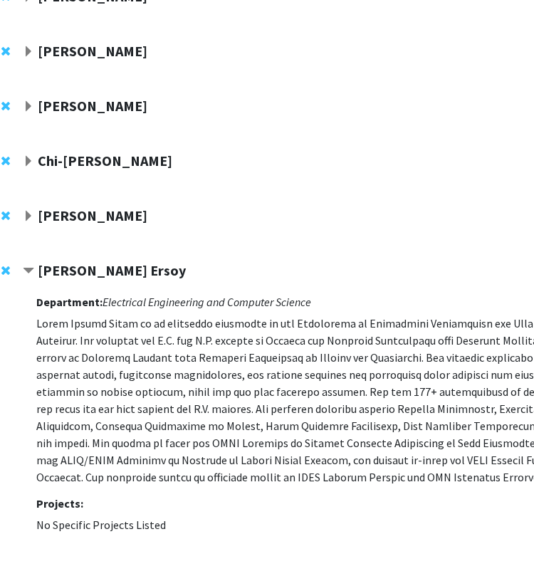
scroll to position [184, 76]
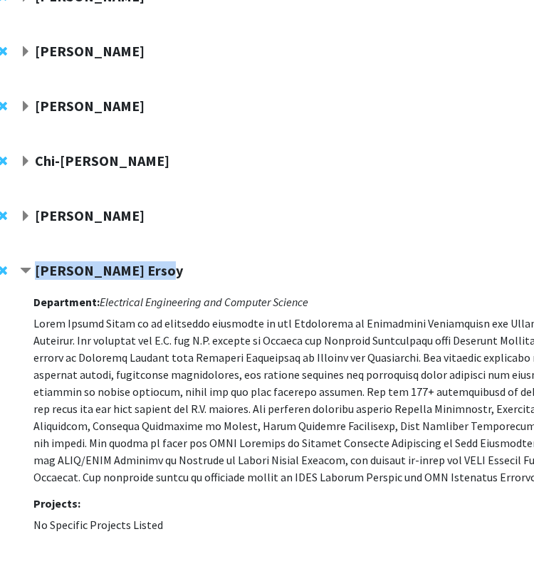
drag, startPoint x: 33, startPoint y: 267, endPoint x: 158, endPoint y: 266, distance: 124.6
click at [158, 266] on div "Filiz Bunyak Ersoy" at bounding box center [174, 271] width 308 height 18
copy strong "Filiz Bunyak Ersoy"
click at [167, 355] on p at bounding box center [368, 400] width 670 height 171
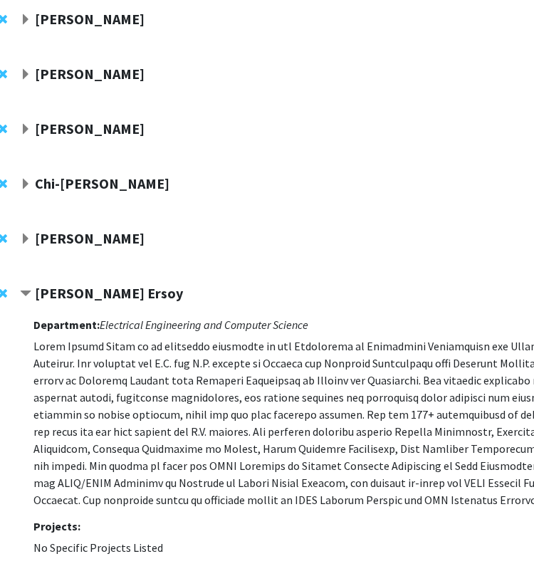
scroll to position [159, 76]
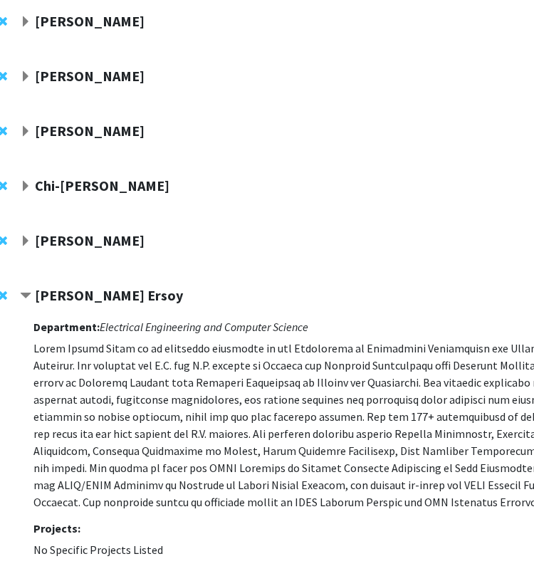
click at [134, 296] on strong "Filiz Bunyak Ersoy" at bounding box center [109, 295] width 148 height 18
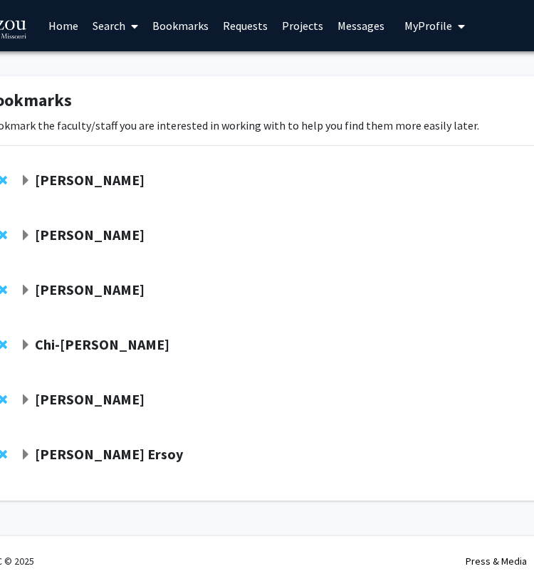
scroll to position [0, 76]
click at [85, 385] on div "Roger Fales Compose Request" at bounding box center [350, 404] width 733 height 55
click at [80, 393] on strong "Roger Fales" at bounding box center [90, 399] width 110 height 18
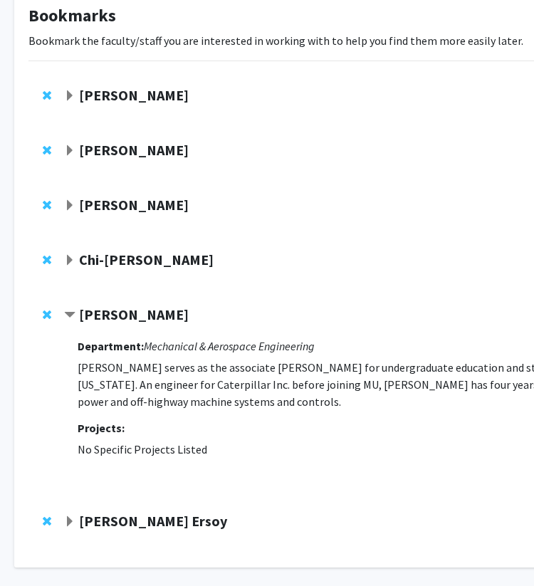
scroll to position [85, 30]
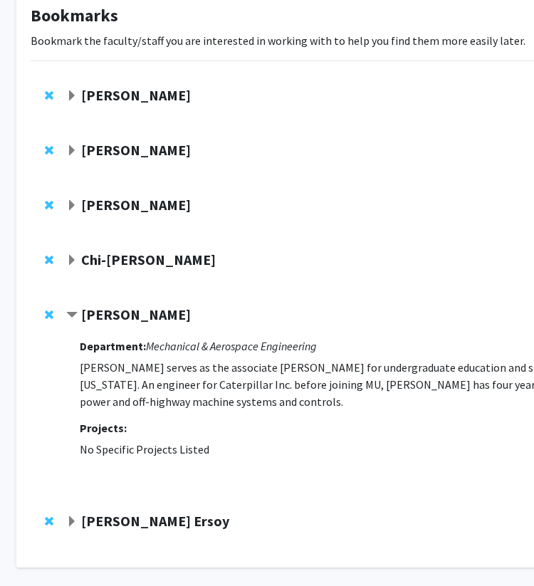
click at [133, 313] on strong "Roger Fales" at bounding box center [136, 314] width 110 height 18
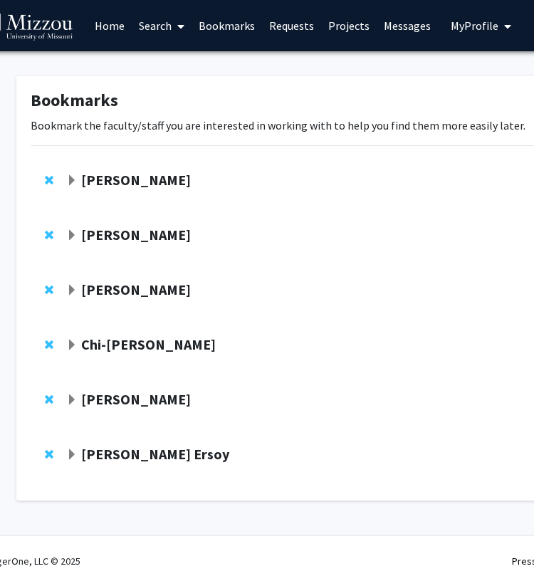
click at [127, 341] on strong "Chi-Ren Shyu" at bounding box center [148, 344] width 135 height 18
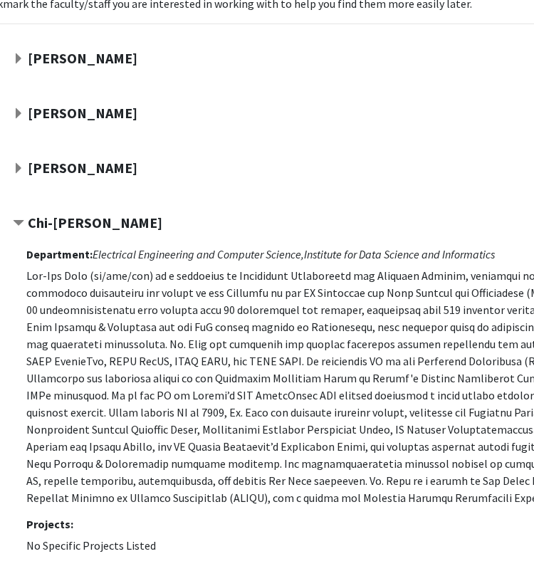
scroll to position [122, 83]
click at [115, 229] on div "Chi-Ren Shyu" at bounding box center [168, 223] width 308 height 18
click at [97, 226] on strong "Chi-Ren Shyu" at bounding box center [95, 223] width 135 height 18
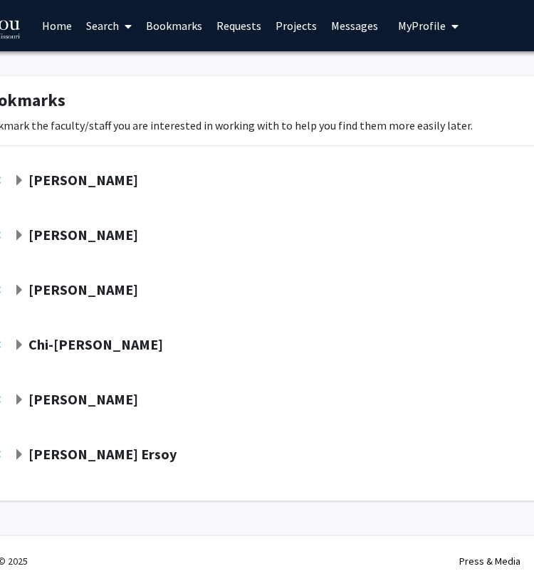
click at [105, 295] on strong "Prasad Calyam" at bounding box center [83, 290] width 110 height 18
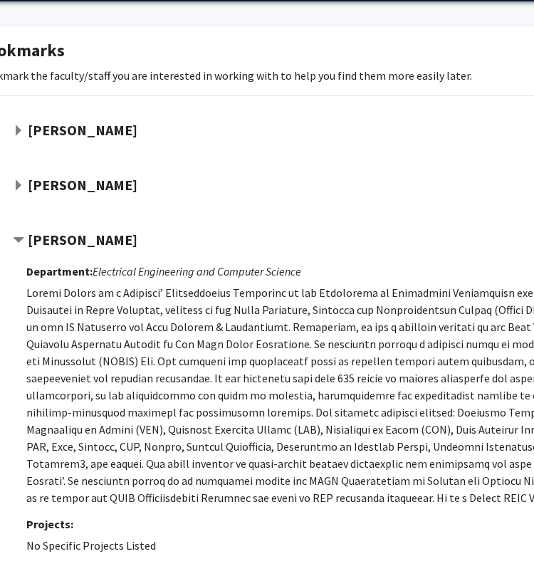
scroll to position [50, 82]
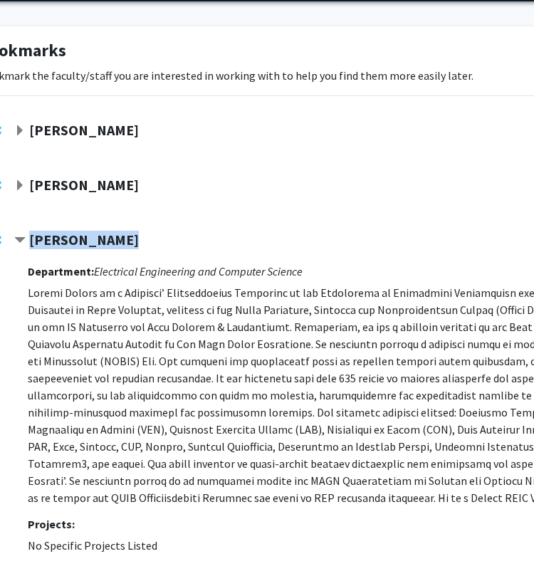
drag, startPoint x: 127, startPoint y: 239, endPoint x: 28, endPoint y: 237, distance: 99.0
click at [28, 237] on div "Prasad Calyam" at bounding box center [168, 240] width 308 height 18
copy strong "Prasad Calyam"
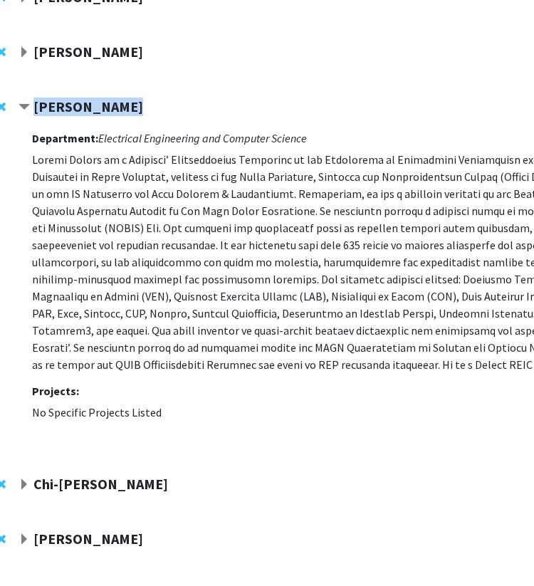
scroll to position [312, 78]
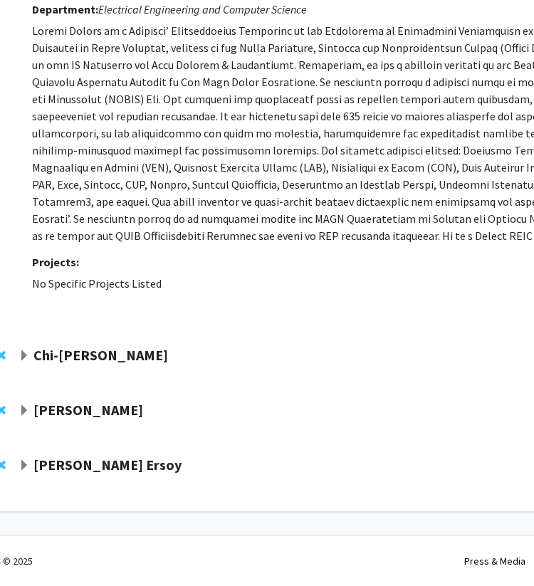
click at [112, 361] on strong "Chi-Ren Shyu" at bounding box center [100, 355] width 135 height 18
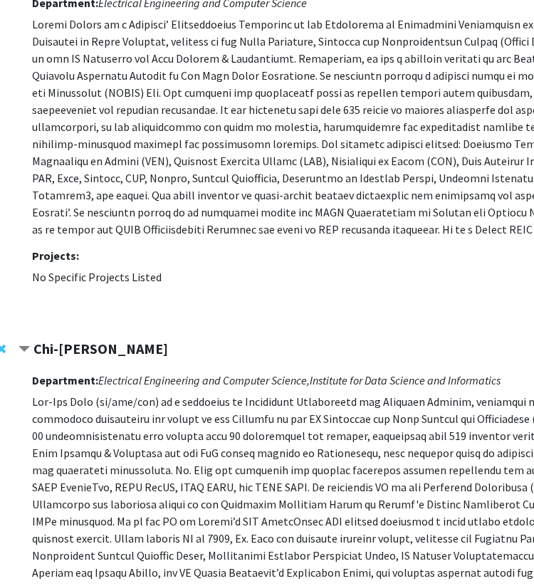
scroll to position [0, 78]
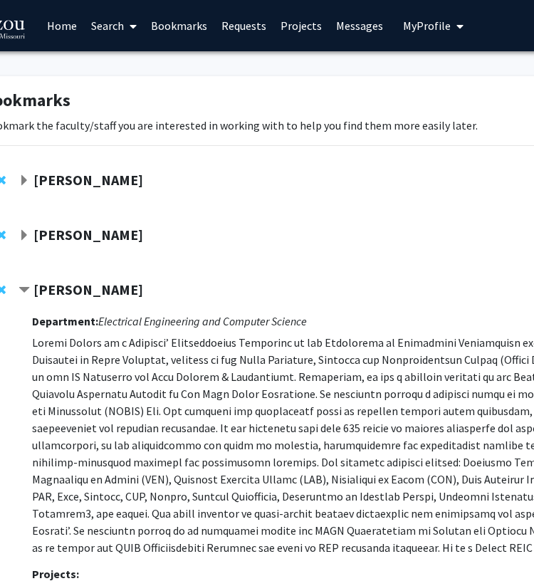
click at [126, 28] on span at bounding box center [130, 26] width 13 height 50
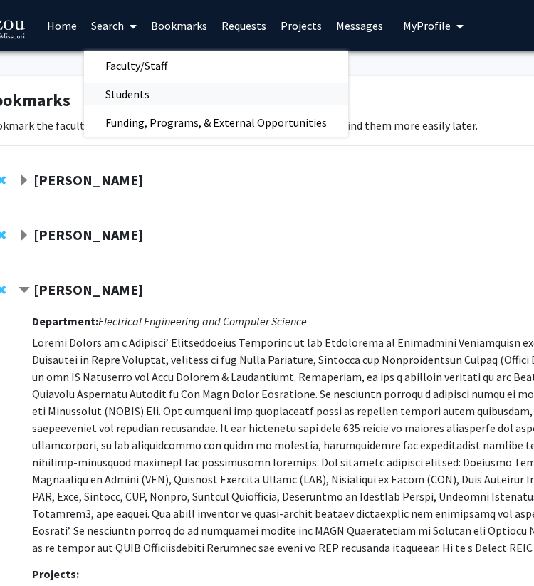
click at [136, 90] on span "Students" at bounding box center [127, 94] width 87 height 28
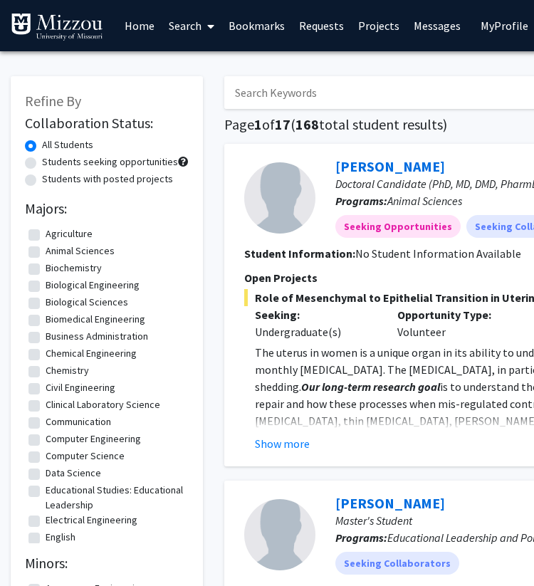
click at [184, 27] on link "Search" at bounding box center [192, 26] width 60 height 50
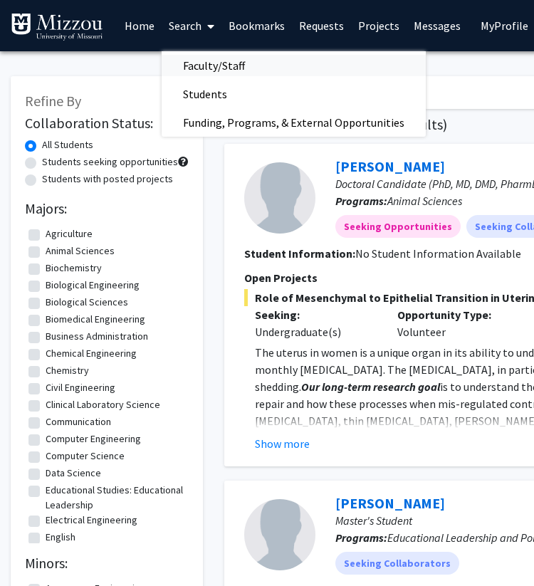
click at [212, 64] on span "Faculty/Staff" at bounding box center [214, 65] width 105 height 28
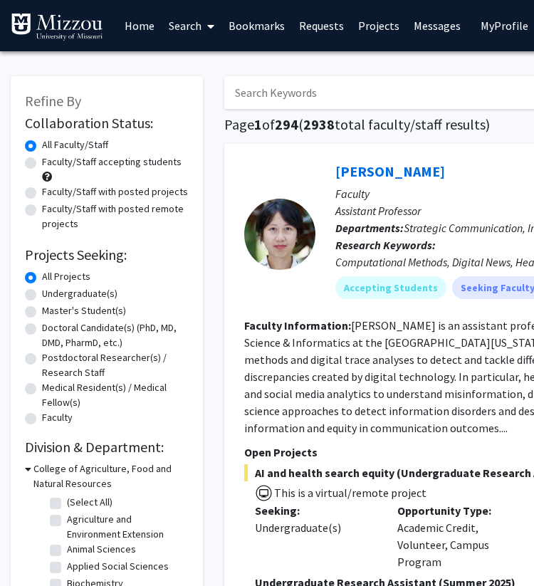
click at [167, 165] on label "Faculty/Staff accepting students" at bounding box center [112, 162] width 140 height 15
click at [51, 164] on input "Faculty/Staff accepting students" at bounding box center [46, 159] width 9 height 9
radio input "true"
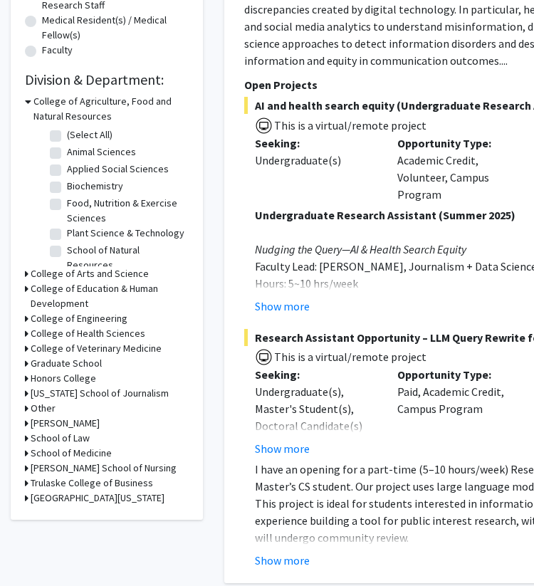
scroll to position [376, 0]
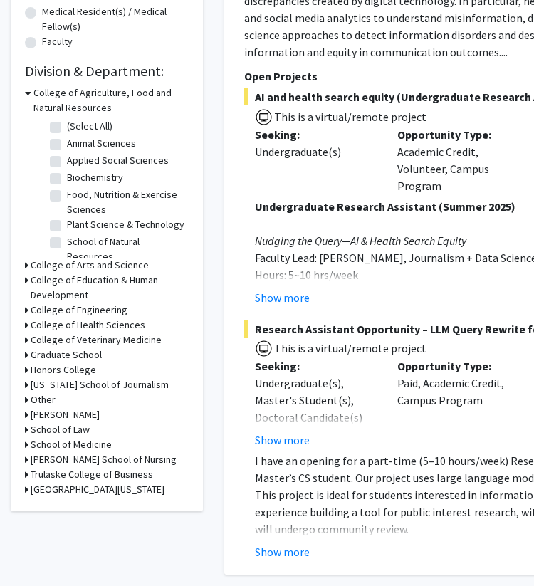
click at [110, 308] on h3 "College of Engineering" at bounding box center [79, 310] width 97 height 15
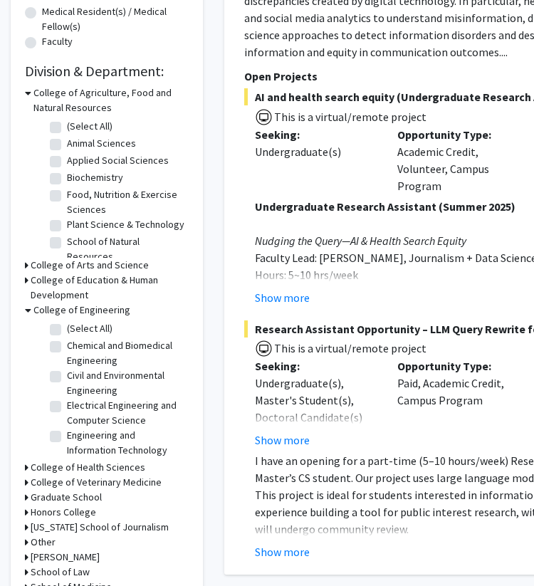
click at [88, 325] on label "(Select All)" at bounding box center [90, 328] width 46 height 15
click at [76, 325] on input "(Select All)" at bounding box center [71, 325] width 9 height 9
checkbox input "true"
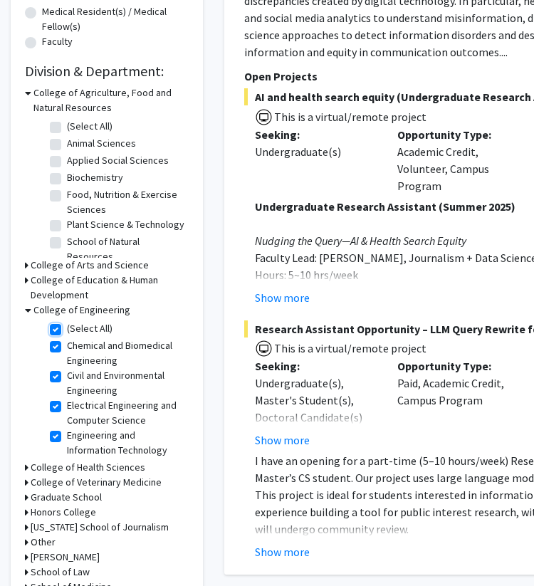
checkbox input "true"
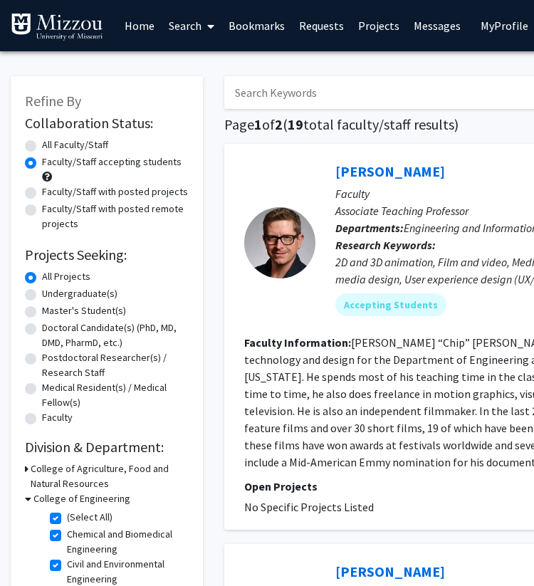
click at [475, 127] on h1 "Page 1 of 2 ( 19 total faculty/staff results)" at bounding box center [534, 124] width 620 height 17
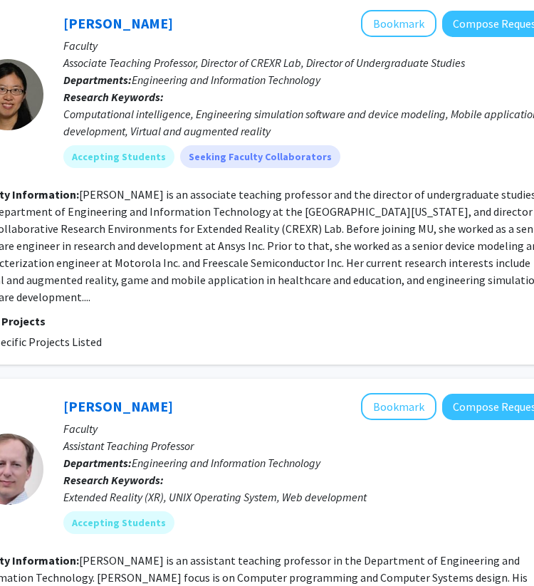
scroll to position [814, 273]
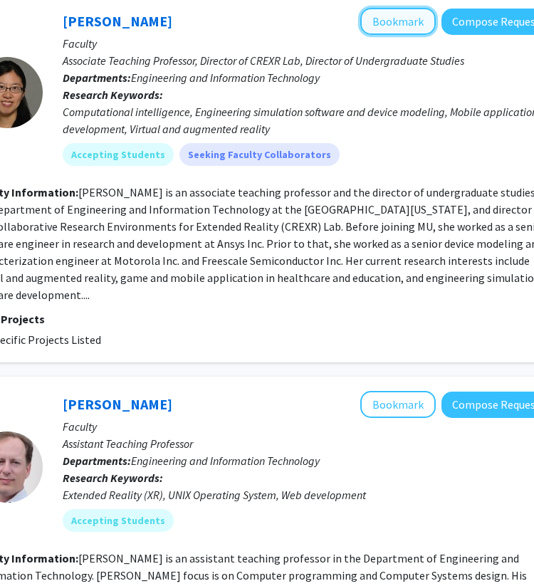
click at [394, 26] on button "Bookmark" at bounding box center [397, 21] width 75 height 27
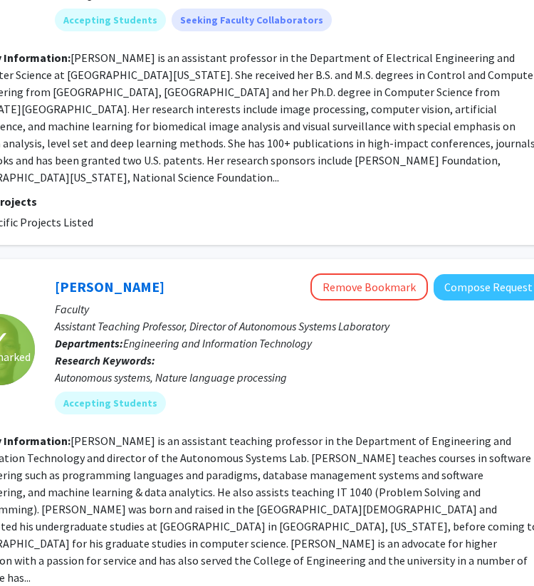
scroll to position [3281, 281]
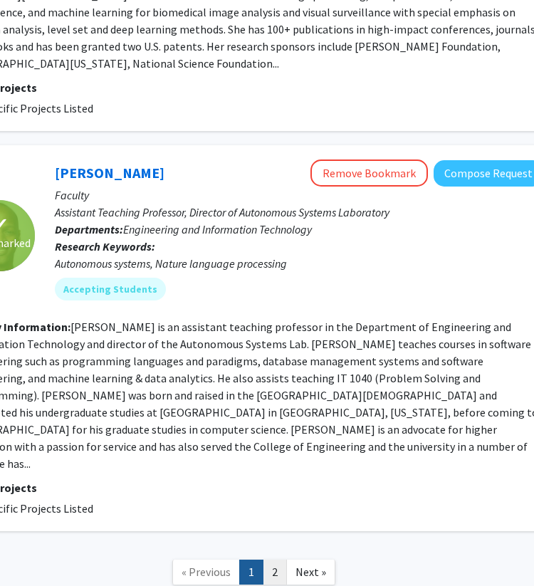
click at [276, 560] on link "2" at bounding box center [275, 572] width 24 height 25
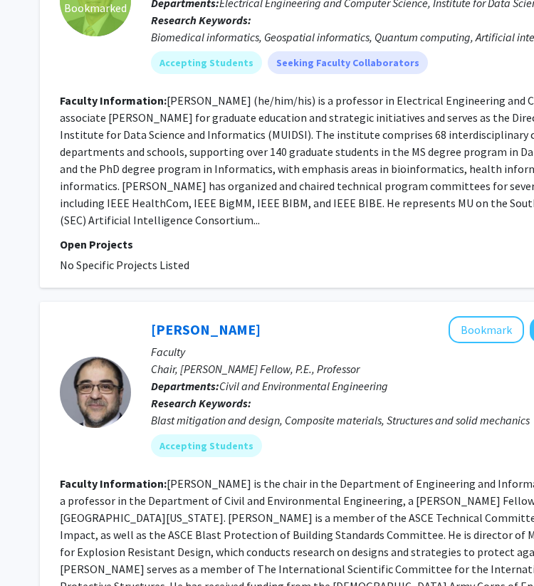
scroll to position [2875, 184]
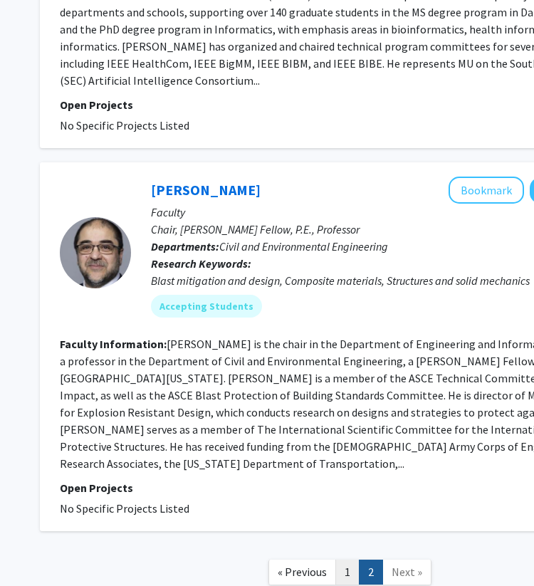
click at [352, 560] on link "1" at bounding box center [347, 572] width 24 height 25
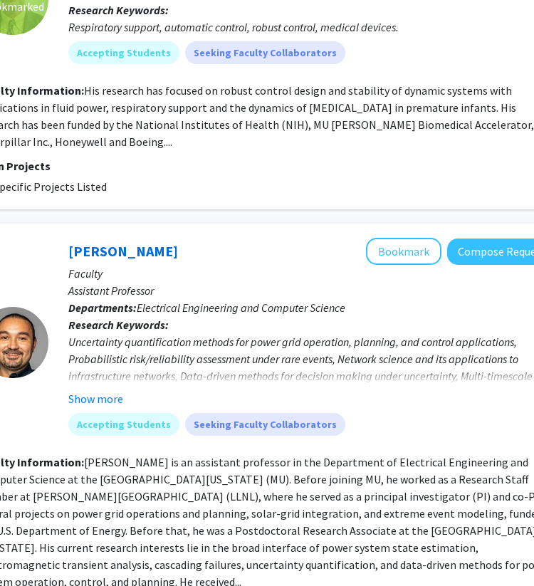
scroll to position [1665, 264]
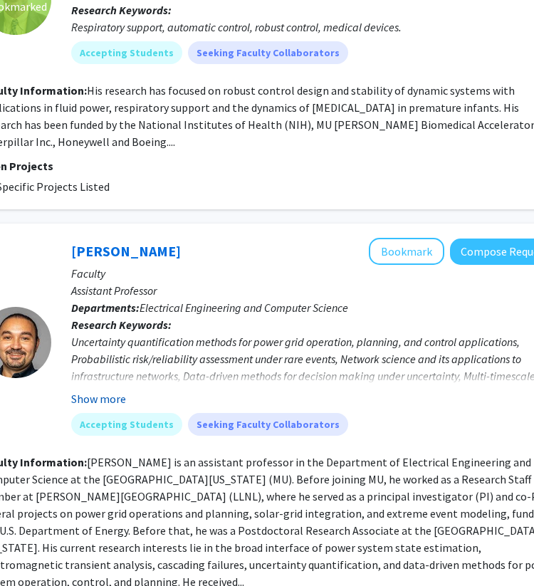
click at [113, 390] on button "Show more" at bounding box center [98, 398] width 55 height 17
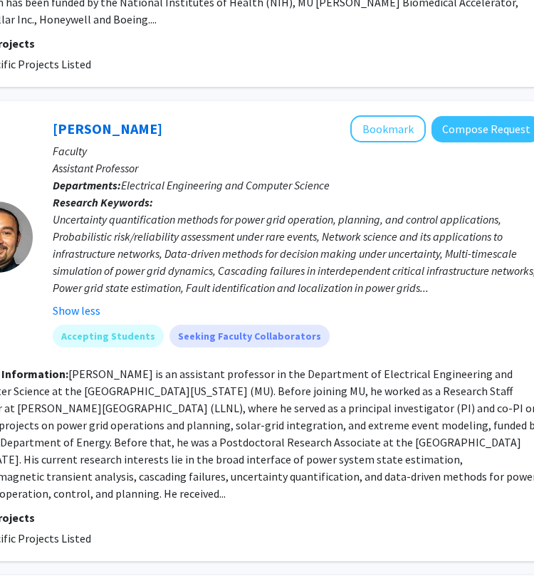
scroll to position [1787, 320]
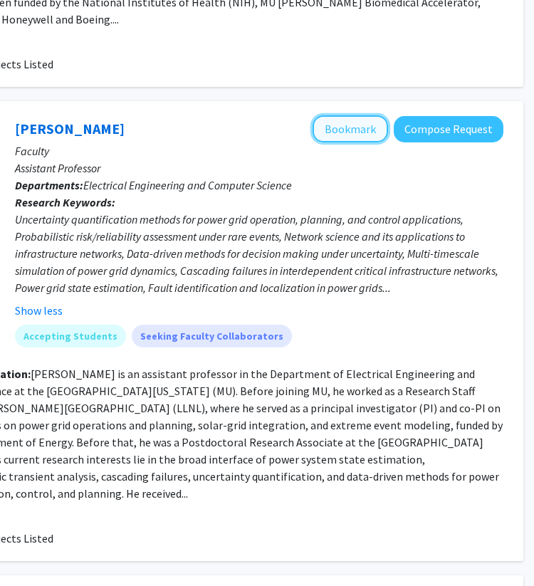
click at [343, 115] on button "Bookmark" at bounding box center [350, 128] width 75 height 27
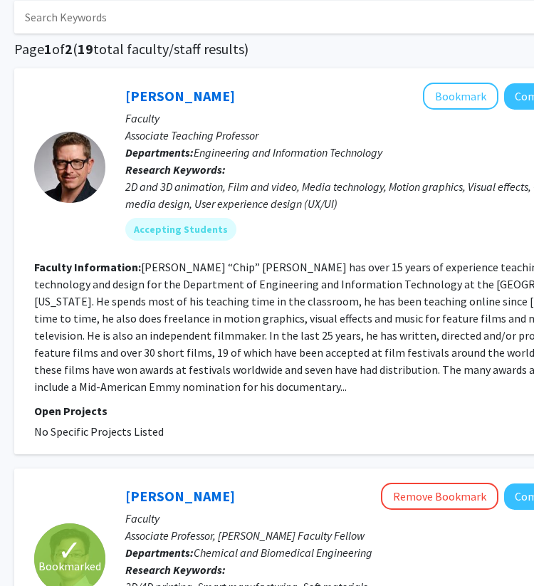
scroll to position [0, 210]
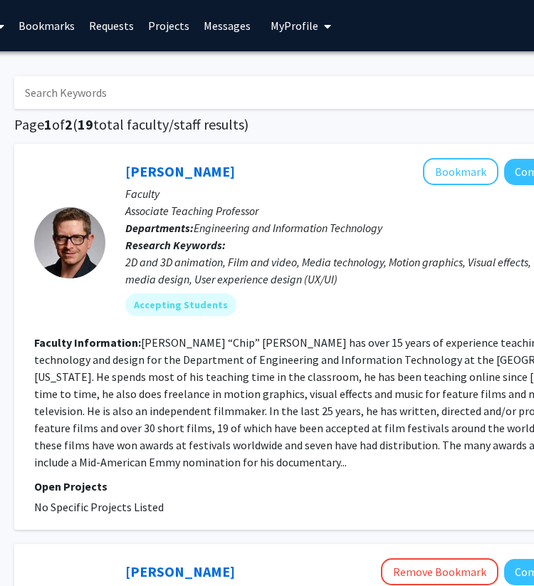
click at [59, 21] on link "Bookmarks" at bounding box center [46, 26] width 70 height 50
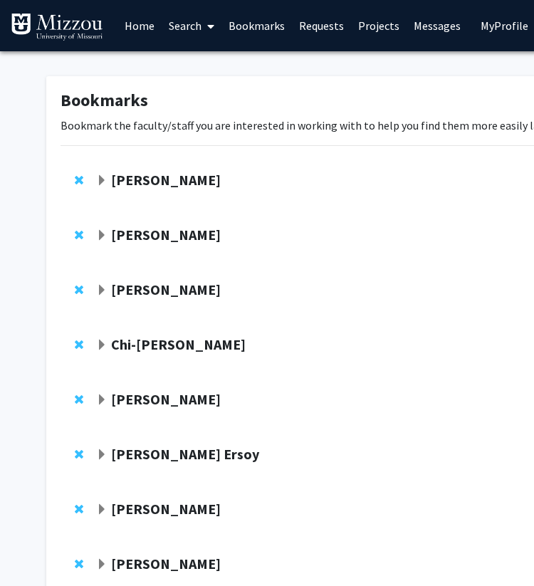
scroll to position [99, 0]
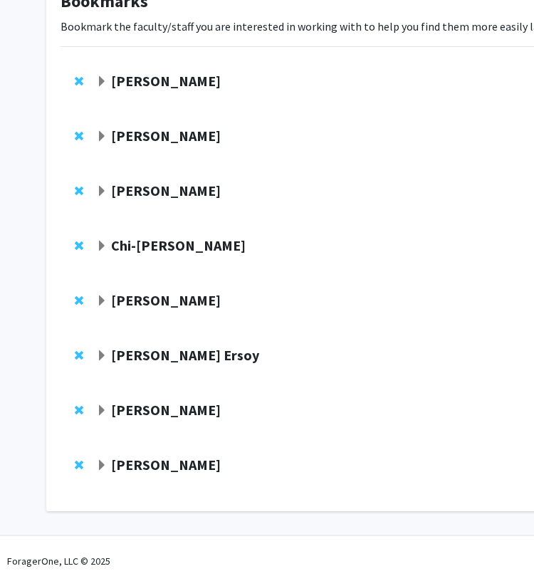
click at [149, 80] on strong "Jian Lin" at bounding box center [166, 81] width 110 height 18
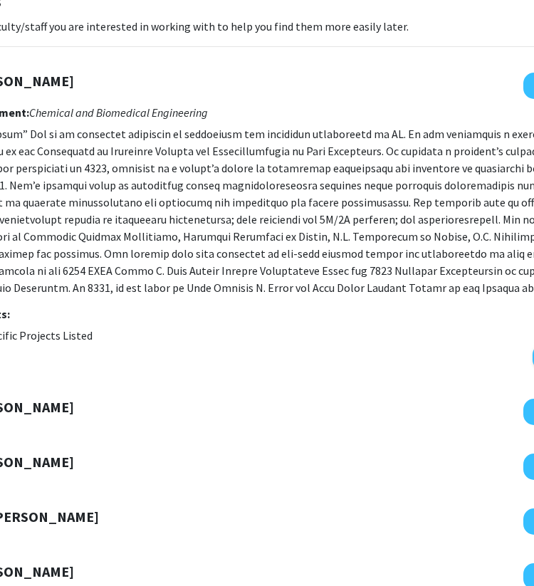
scroll to position [99, 144]
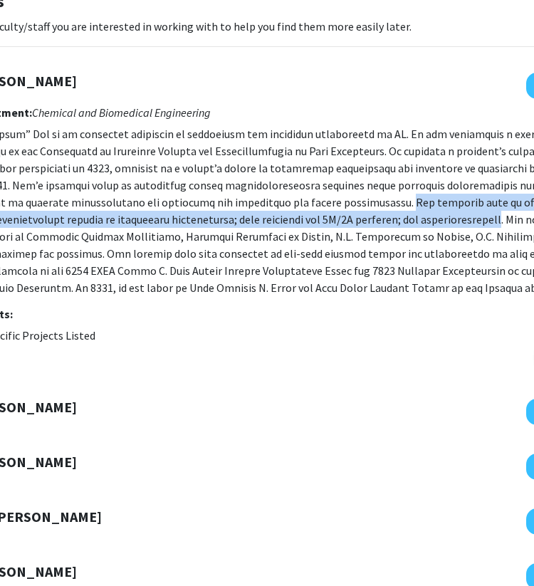
drag, startPoint x: 344, startPoint y: 201, endPoint x: 393, endPoint y: 218, distance: 52.0
click at [393, 218] on p at bounding box center [301, 210] width 670 height 171
copy p "The research lies in three main fields: smart manufacturing powered by artifici…"
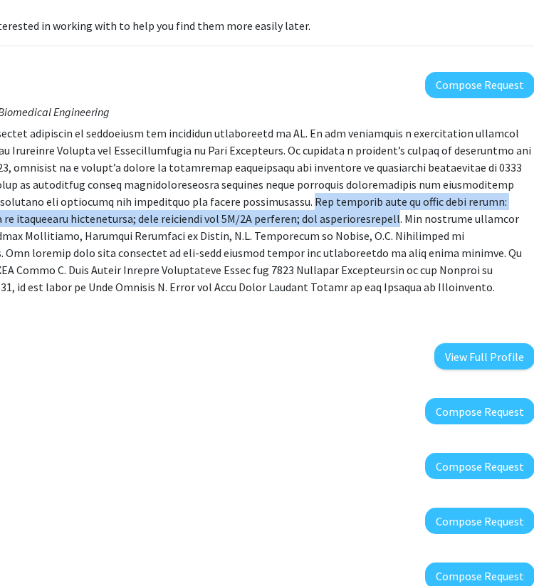
scroll to position [100, 244]
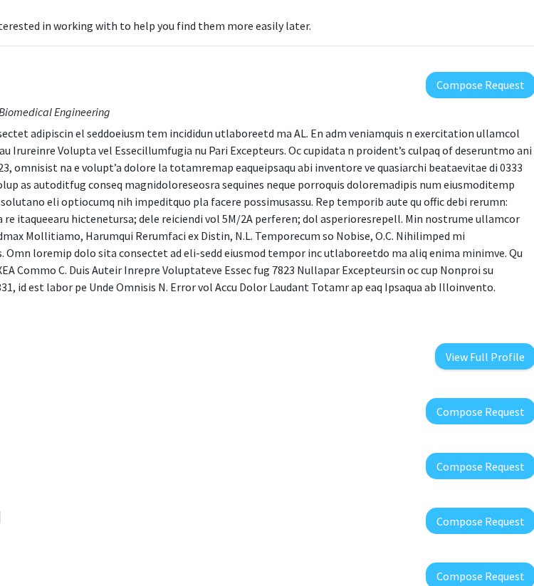
click at [241, 183] on p at bounding box center [200, 210] width 670 height 171
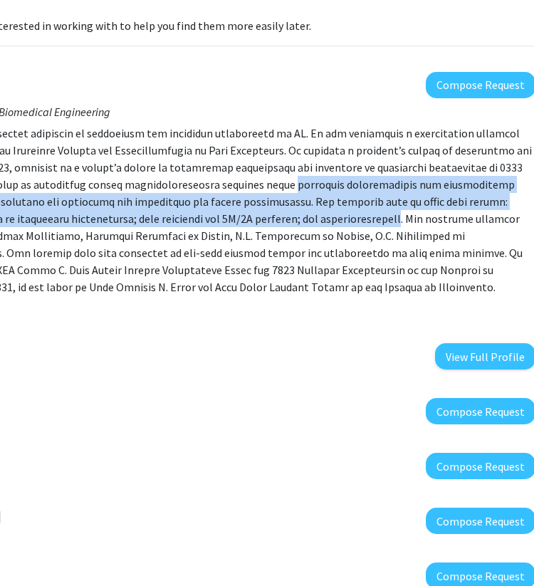
drag, startPoint x: 241, startPoint y: 183, endPoint x: 283, endPoint y: 215, distance: 52.3
click at [283, 216] on p at bounding box center [200, 210] width 670 height 171
copy p "dedicates computational and experimental research in advanced manufacturing and…"
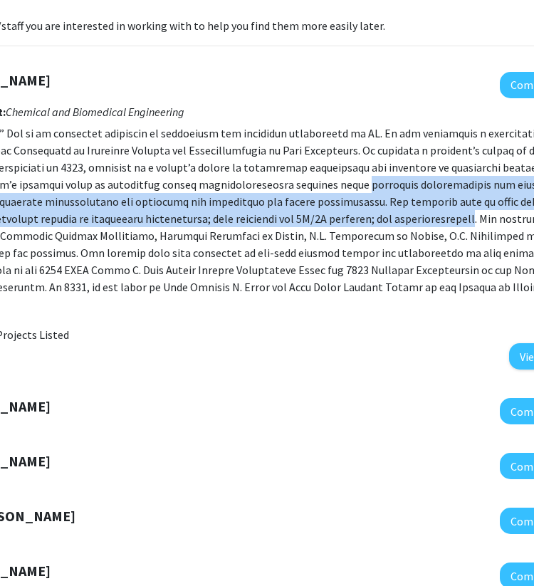
scroll to position [100, 167]
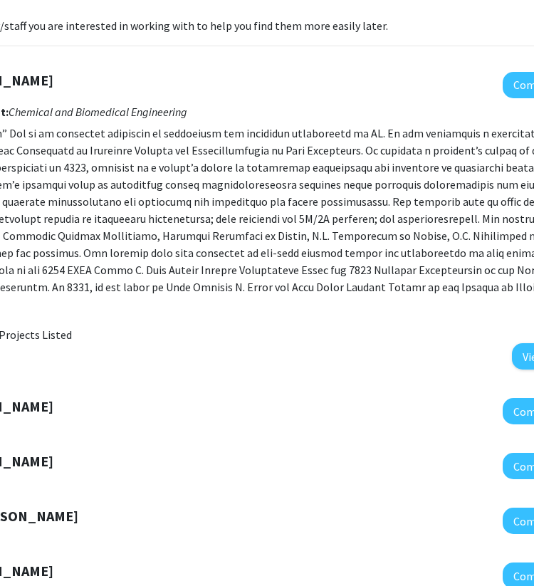
click at [297, 292] on p at bounding box center [277, 210] width 670 height 171
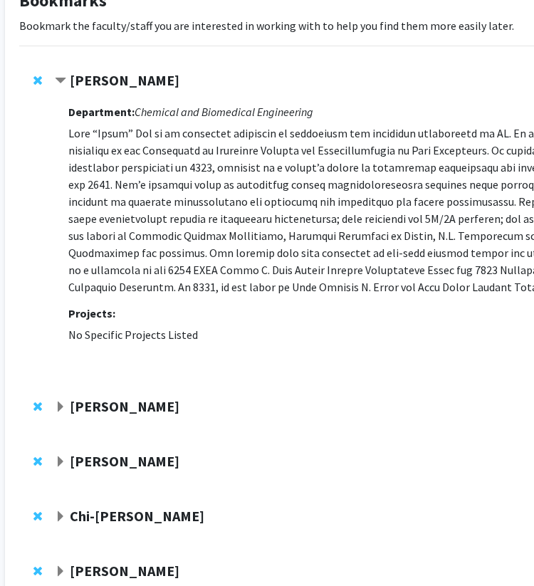
scroll to position [100, 35]
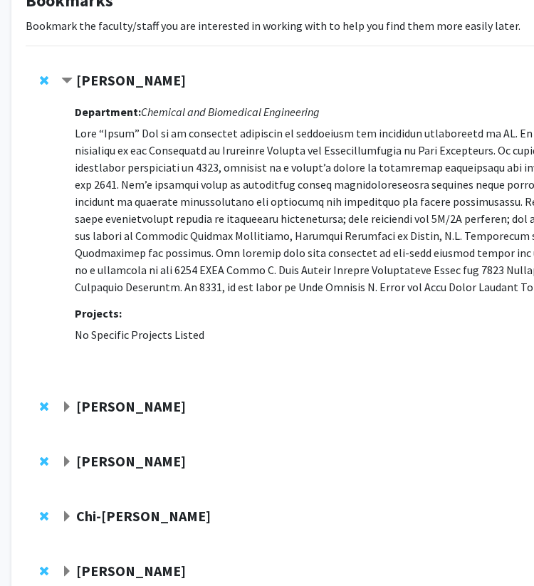
click at [177, 404] on strong "Kristofferson Culmer" at bounding box center [131, 406] width 110 height 18
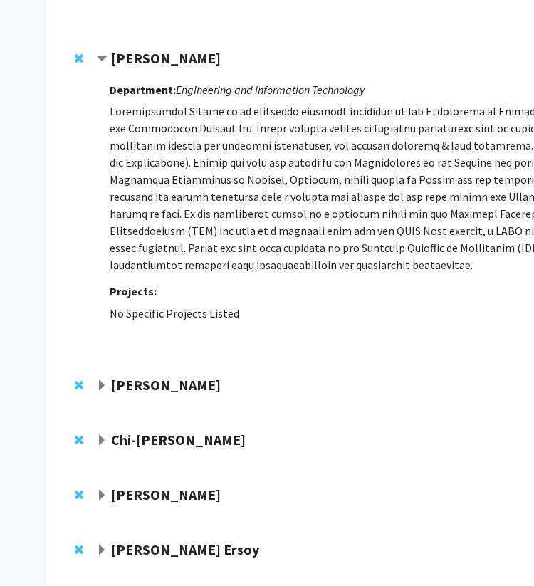
scroll to position [448, 36]
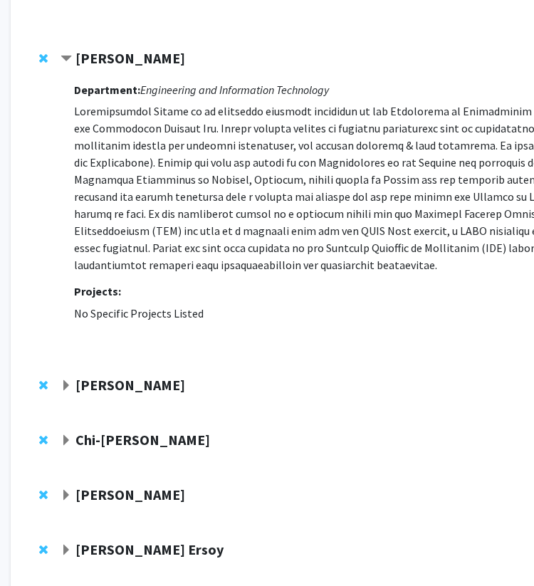
click at [162, 399] on div at bounding box center [403, 390] width 684 height 26
click at [143, 389] on strong "Prasad Calyam" at bounding box center [130, 385] width 110 height 18
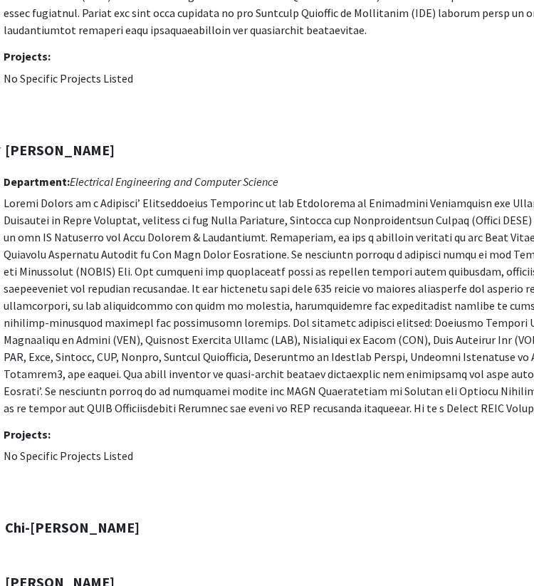
scroll to position [683, 105]
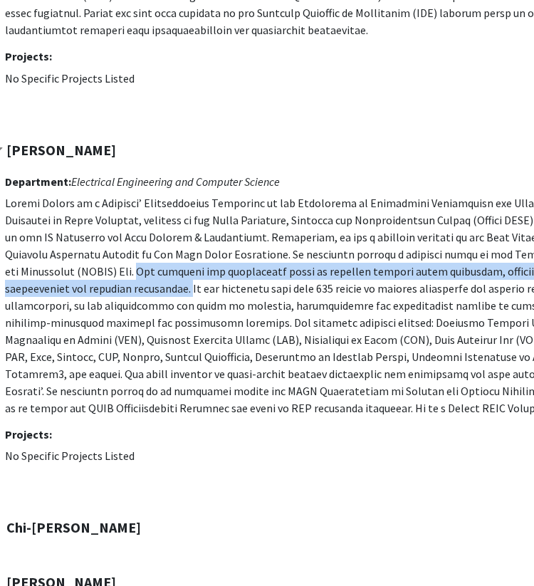
drag, startPoint x: 67, startPoint y: 270, endPoint x: 65, endPoint y: 283, distance: 13.0
click at [65, 283] on p at bounding box center [340, 305] width 670 height 222
copy p "His research and development areas of interest include cloud computing, cyberse…"
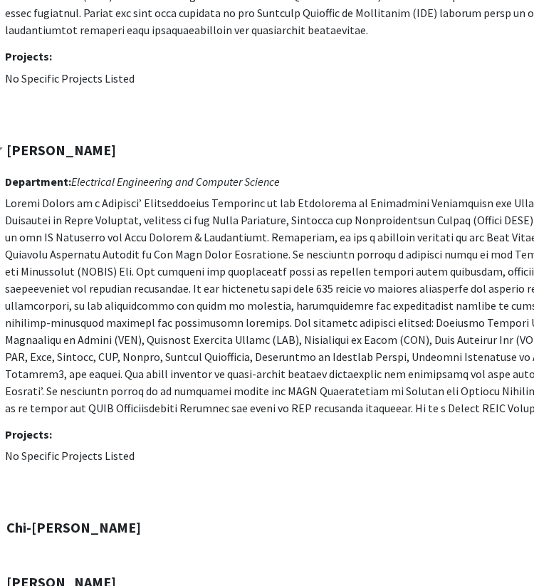
click at [327, 379] on p at bounding box center [340, 305] width 670 height 222
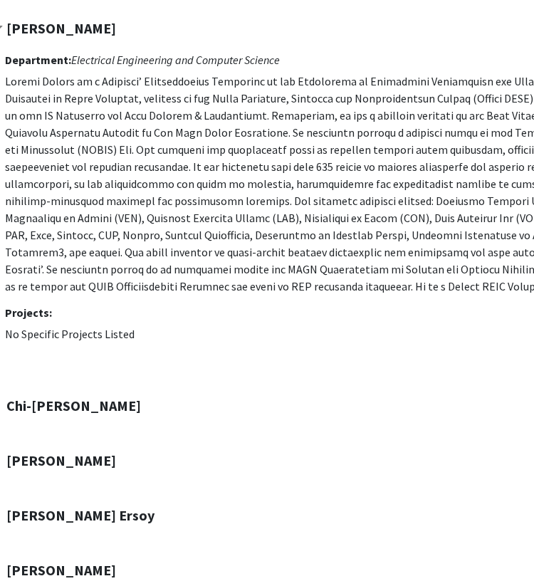
scroll to position [839, 105]
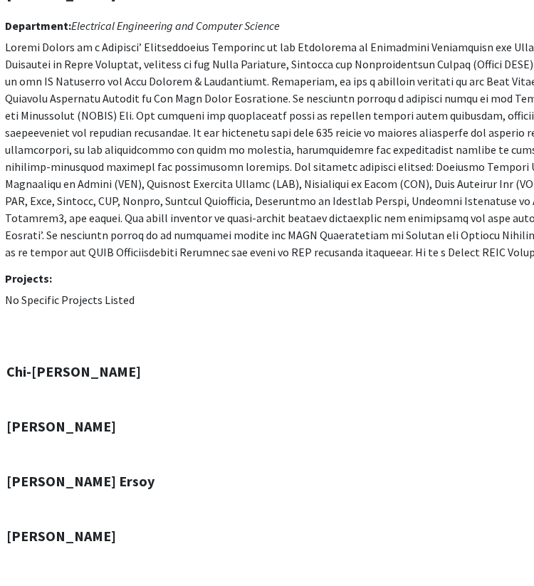
click at [39, 377] on strong "Chi-Ren Shyu" at bounding box center [73, 371] width 135 height 18
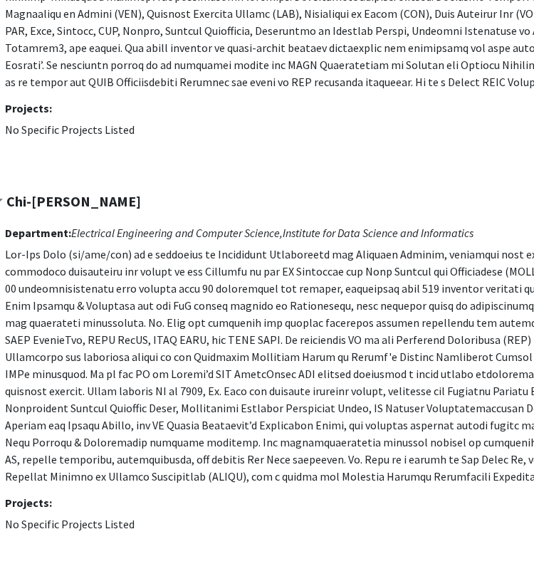
scroll to position [1010, 105]
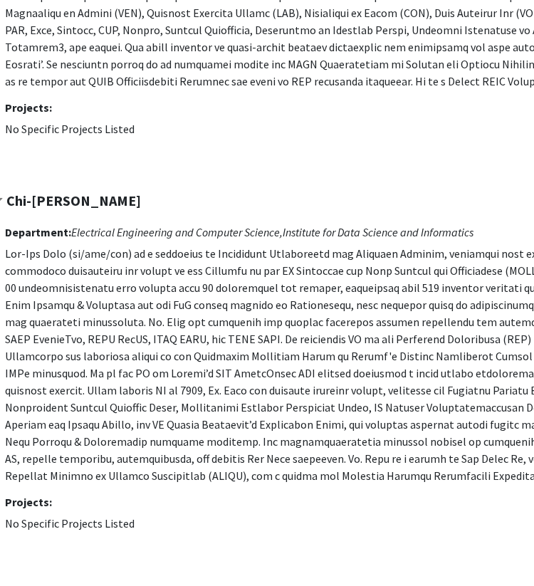
click at [220, 346] on p at bounding box center [340, 364] width 670 height 239
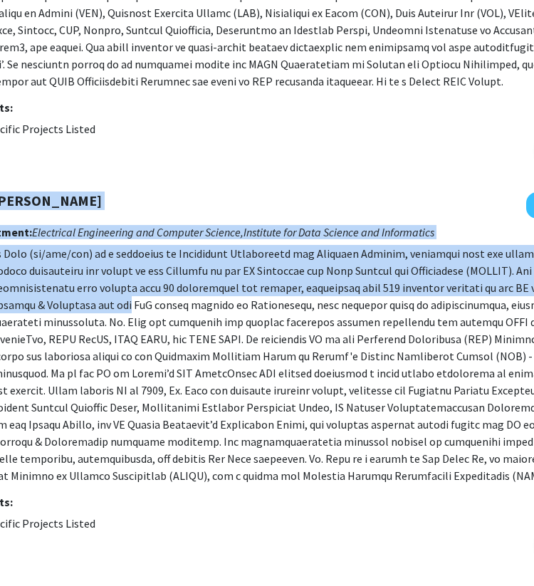
scroll to position [1010, 320]
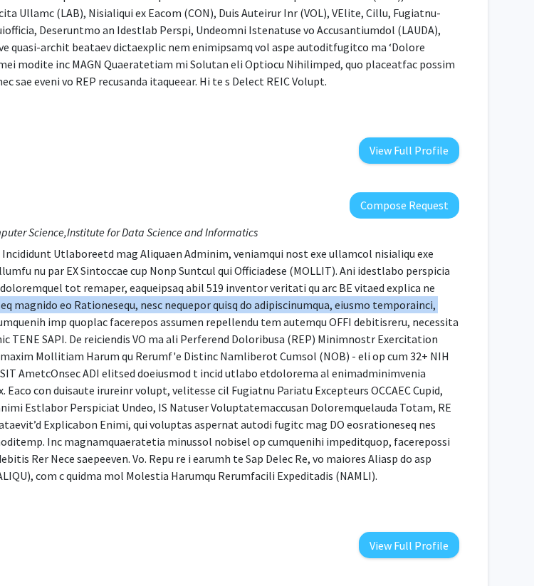
drag, startPoint x: 118, startPoint y: 305, endPoint x: 407, endPoint y: 306, distance: 289.1
click at [407, 306] on p at bounding box center [124, 364] width 670 height 239
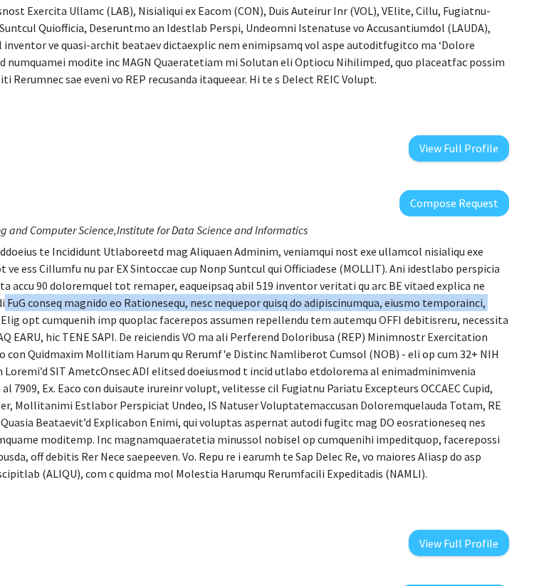
scroll to position [1013, 271]
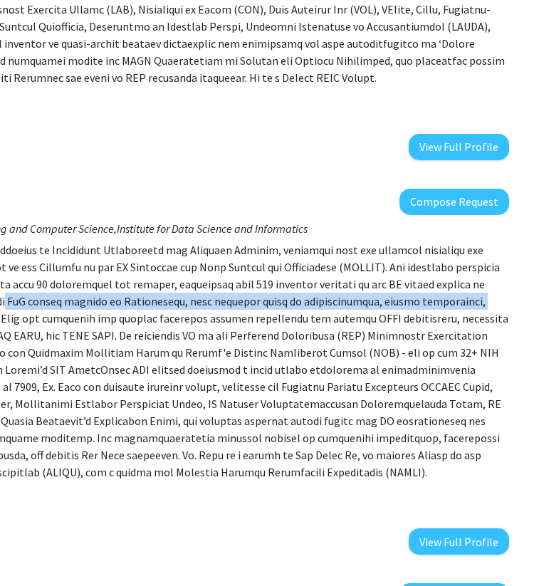
copy p "PhD degree program in Informatics, with emphasis areas in bioinformatics, healt…"
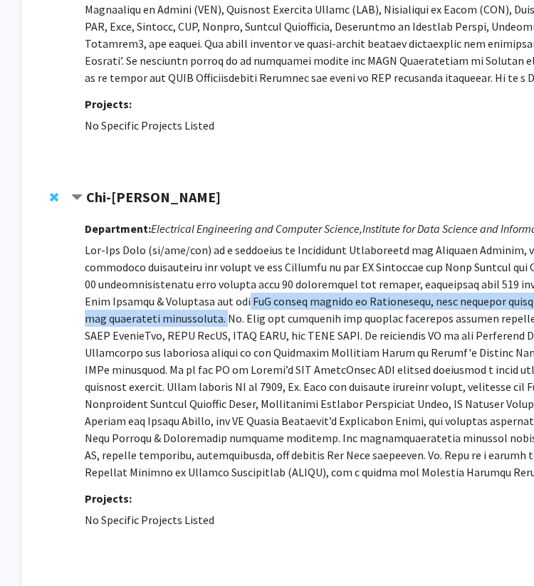
scroll to position [1013, 0]
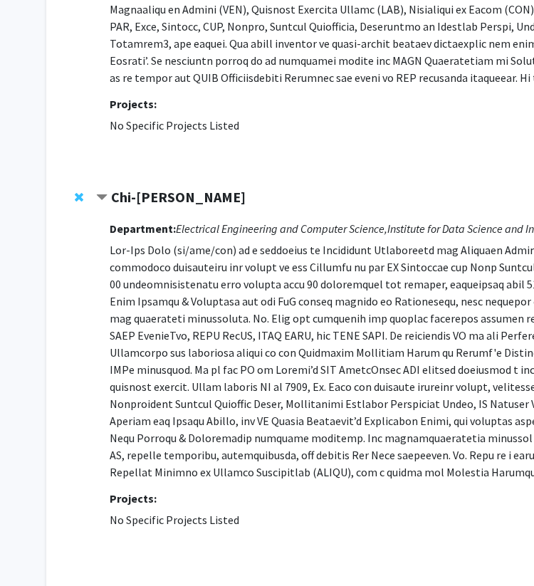
click at [242, 207] on div "Chi-Ren Shyu" at bounding box center [250, 198] width 308 height 18
drag, startPoint x: 216, startPoint y: 194, endPoint x: 113, endPoint y: 197, distance: 103.3
click at [113, 197] on div "Chi-Ren Shyu" at bounding box center [250, 198] width 308 height 18
copy strong "Chi-Ren Shyu"
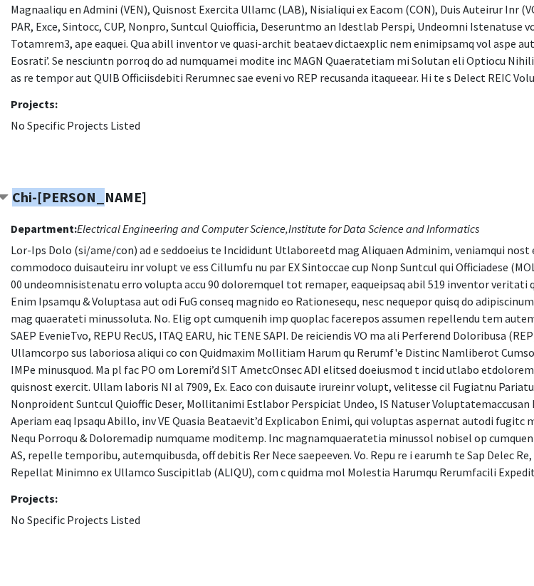
scroll to position [1013, 77]
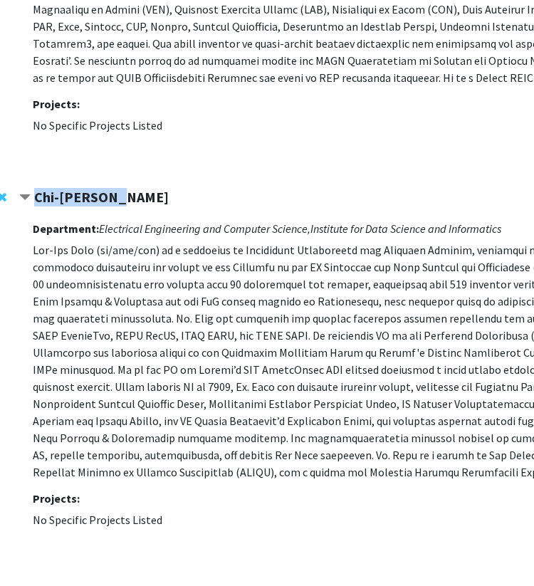
copy strong "Chi-Ren Shyu"
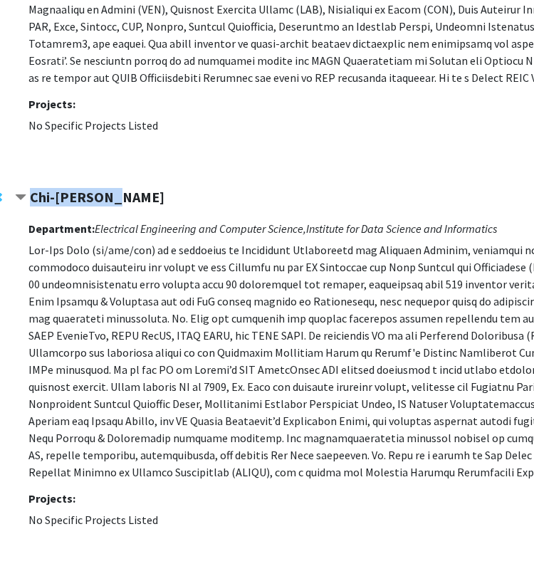
scroll to position [1013, 78]
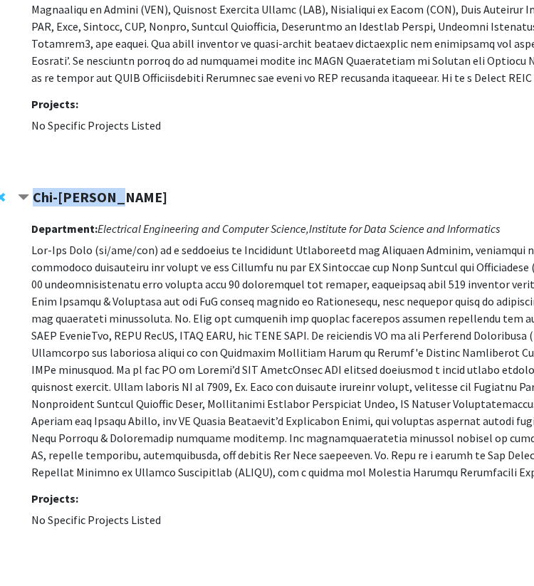
copy strong "Chi-Ren Shyu"
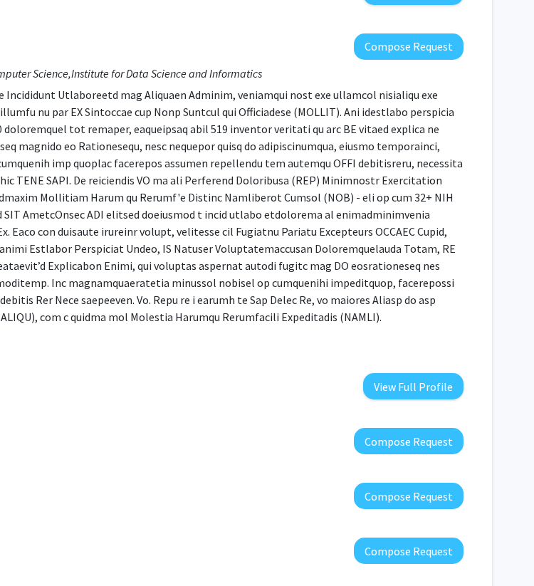
scroll to position [1169, 320]
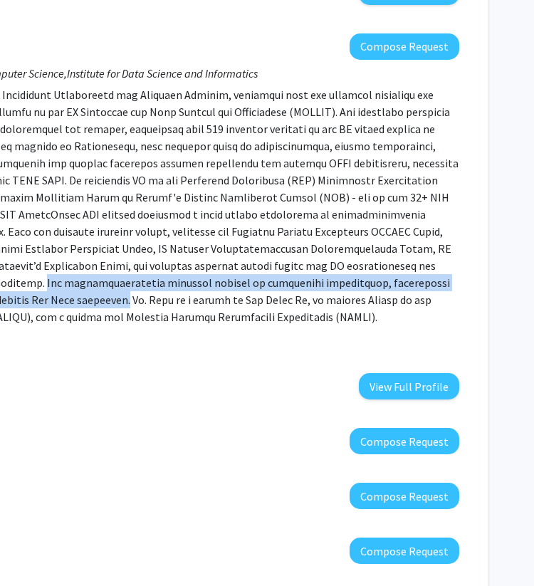
drag, startPoint x: 350, startPoint y: 263, endPoint x: 385, endPoint y: 281, distance: 39.8
click at [385, 281] on p at bounding box center [124, 205] width 670 height 239
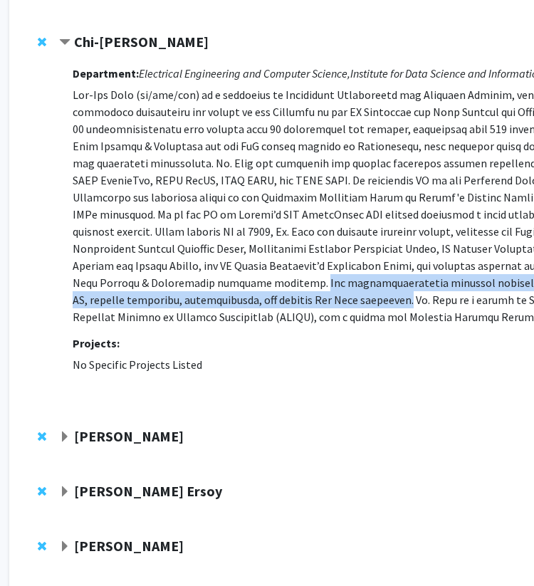
scroll to position [1169, 0]
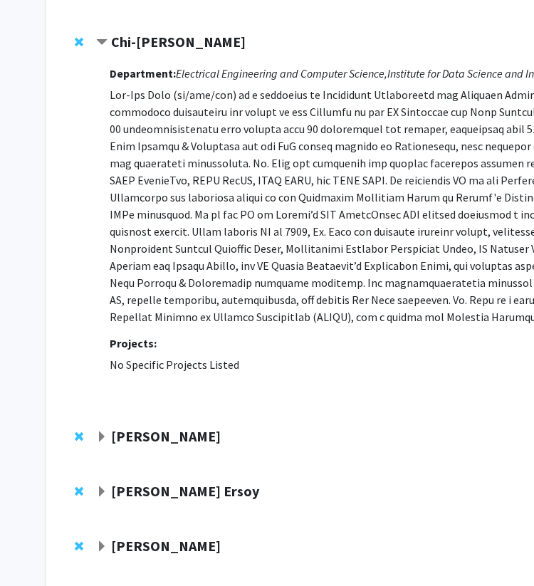
click at [197, 37] on div "Chi-Ren Shyu" at bounding box center [250, 42] width 308 height 18
drag, startPoint x: 197, startPoint y: 39, endPoint x: 113, endPoint y: 34, distance: 84.2
click at [113, 34] on div "Chi-Ren Shyu" at bounding box center [250, 42] width 308 height 18
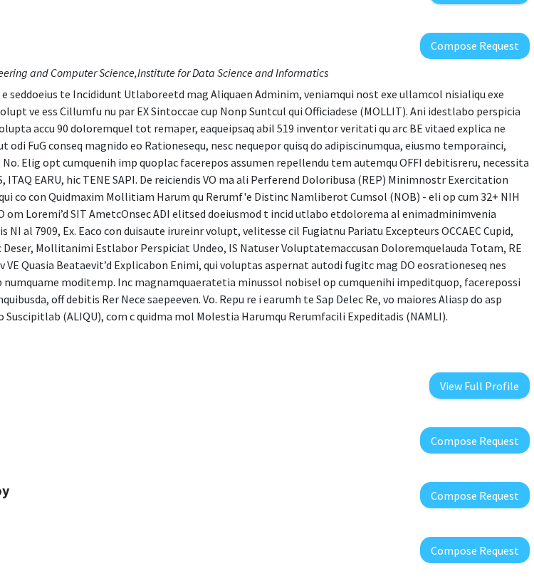
scroll to position [1169, 254]
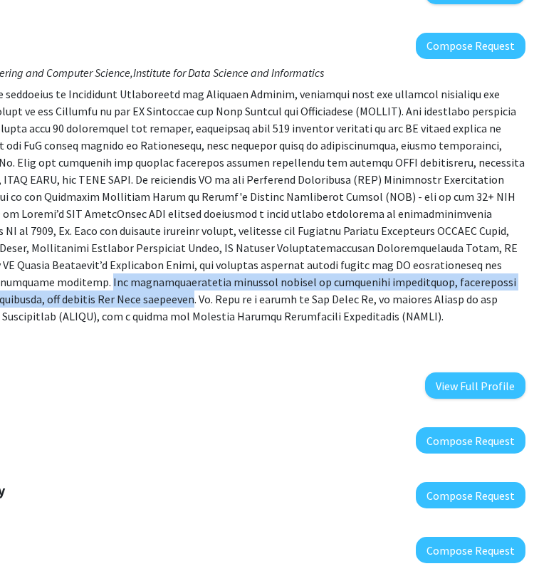
drag, startPoint x: 419, startPoint y: 264, endPoint x: 449, endPoint y: 276, distance: 32.9
click at [449, 276] on p at bounding box center [190, 204] width 670 height 239
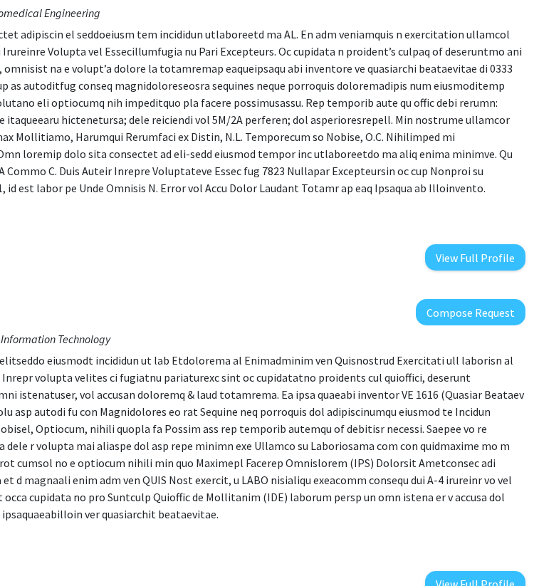
scroll to position [313, 254]
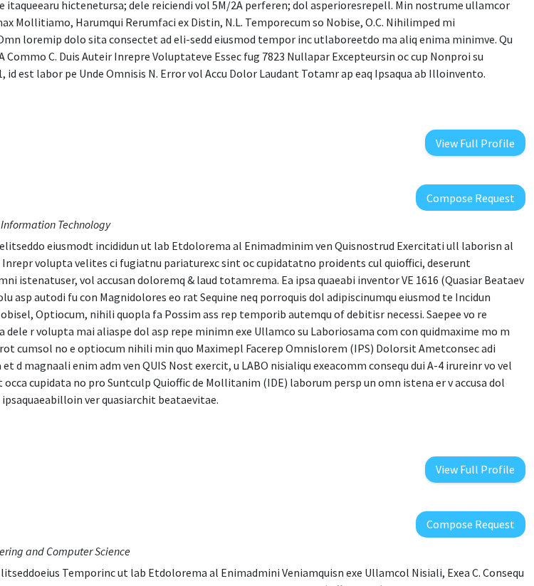
click at [353, 132] on div "Department: Chemical and Biomedical Engineering Projects: No Specific Projects …" at bounding box center [190, 20] width 670 height 271
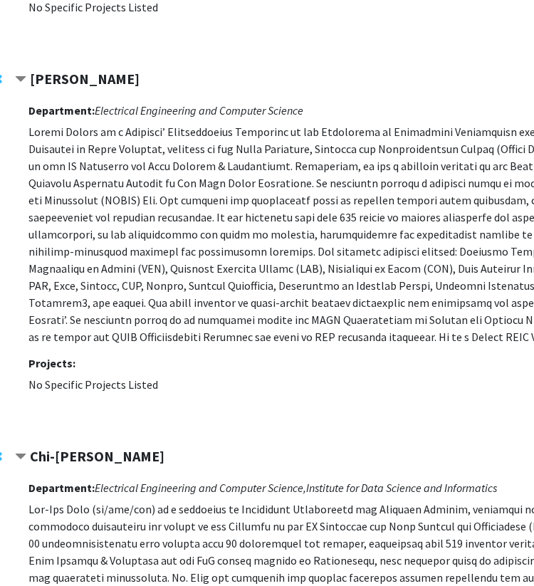
scroll to position [760, 81]
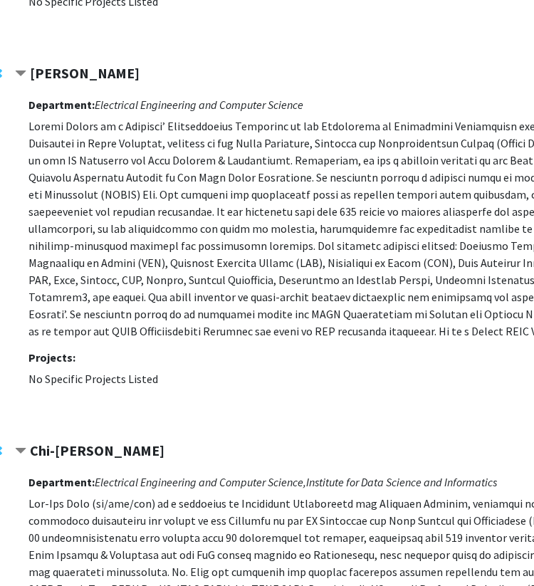
click at [85, 196] on p at bounding box center [363, 228] width 670 height 222
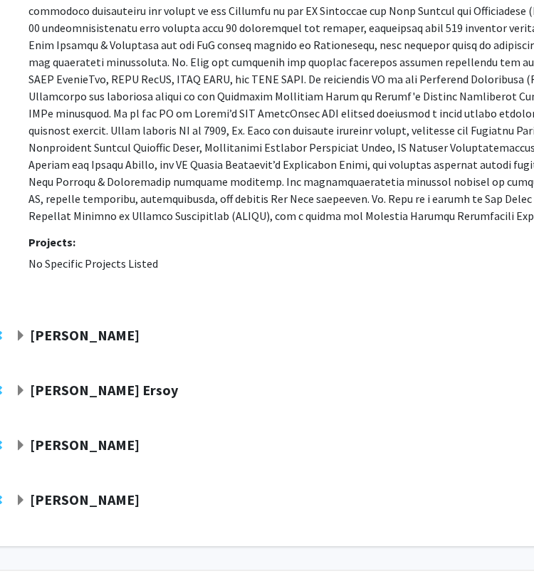
scroll to position [1305, 81]
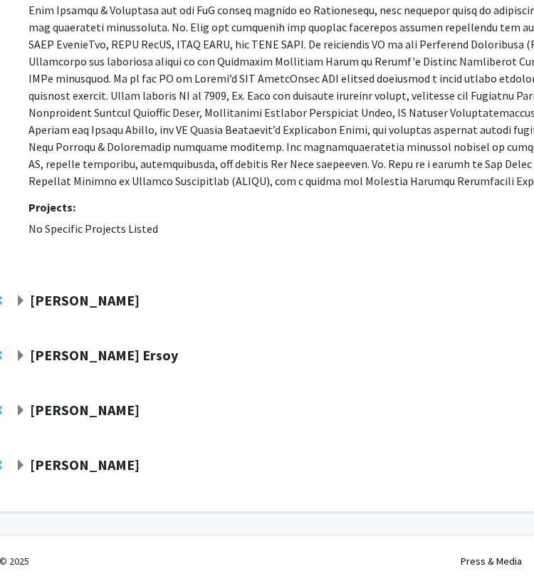
click at [90, 300] on strong "Roger Fales" at bounding box center [85, 300] width 110 height 18
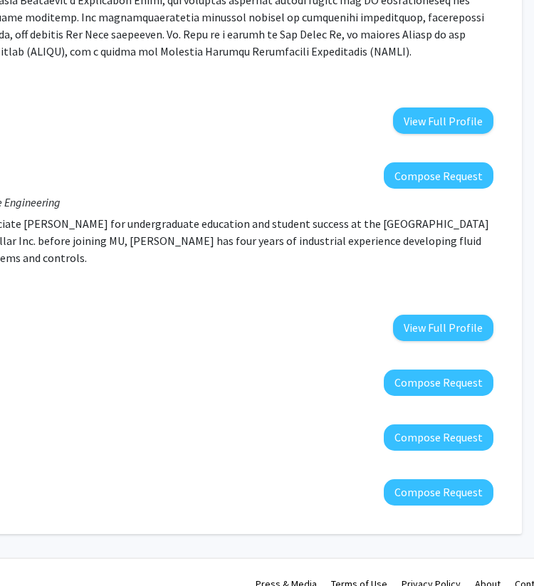
scroll to position [1434, 283]
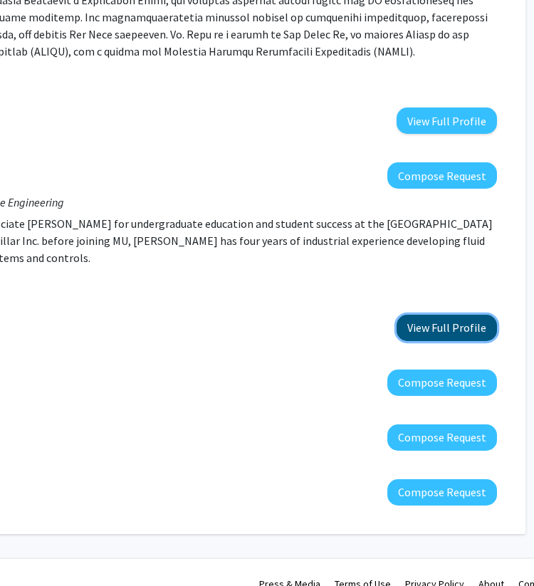
click at [425, 335] on button "View Full Profile" at bounding box center [447, 328] width 100 height 26
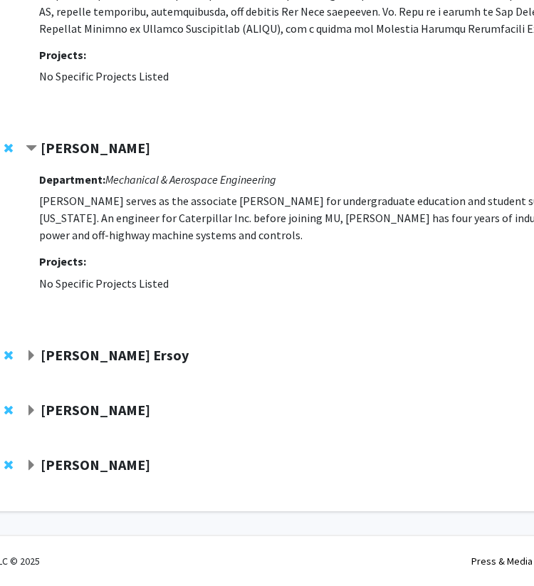
scroll to position [1457, 0]
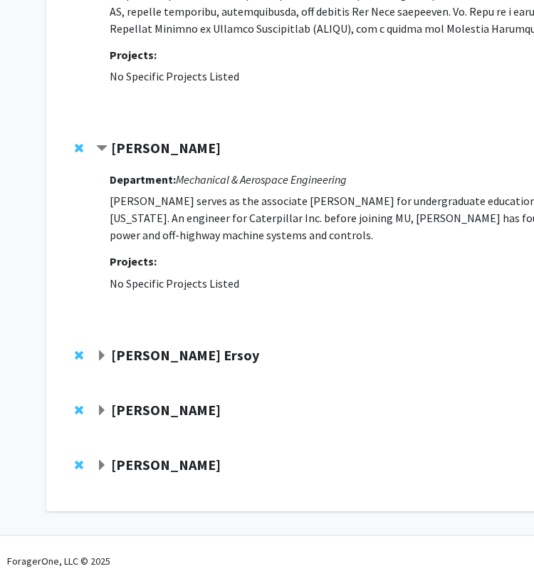
click at [187, 360] on strong "Filiz Bunyak Ersoy" at bounding box center [185, 355] width 148 height 18
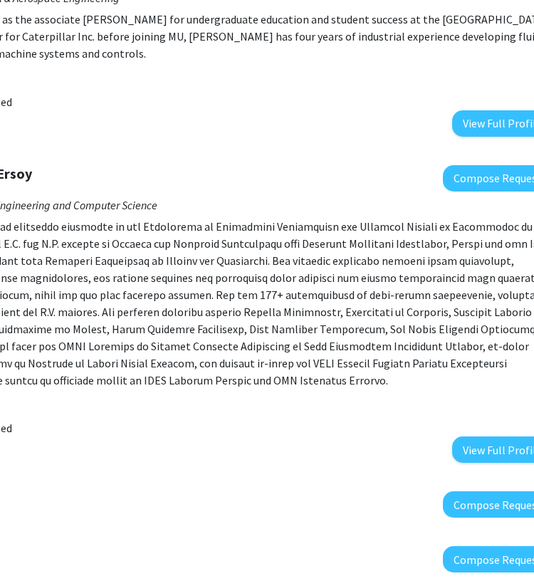
scroll to position [1639, 232]
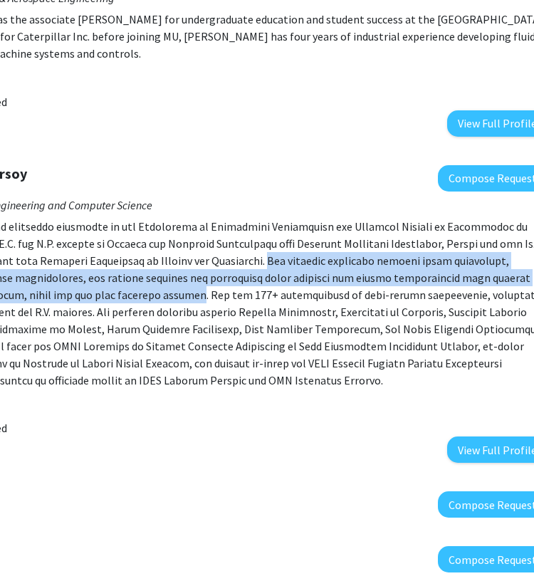
drag, startPoint x: 218, startPoint y: 260, endPoint x: 50, endPoint y: 291, distance: 170.8
click at [50, 291] on p at bounding box center [213, 303] width 670 height 171
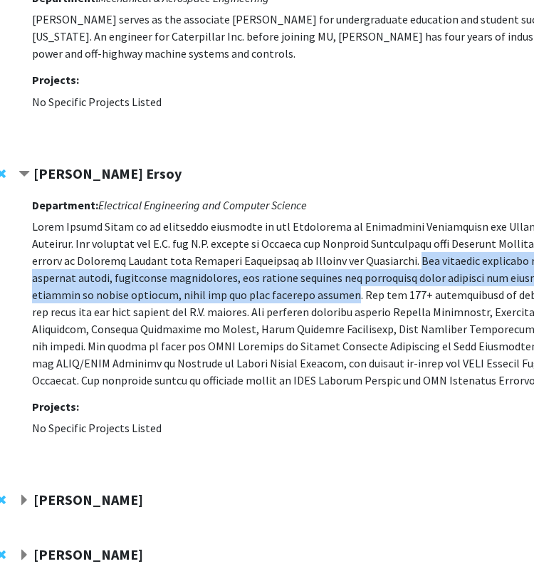
scroll to position [1639, 82]
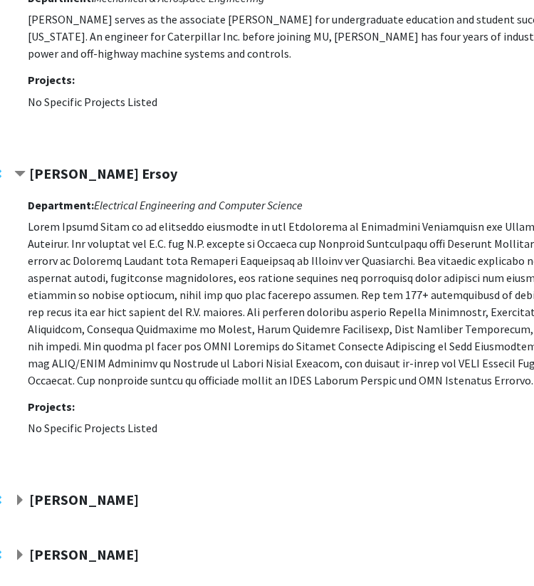
click at [243, 322] on p at bounding box center [363, 303] width 670 height 171
click at [72, 496] on strong "Fang Wang" at bounding box center [84, 500] width 110 height 18
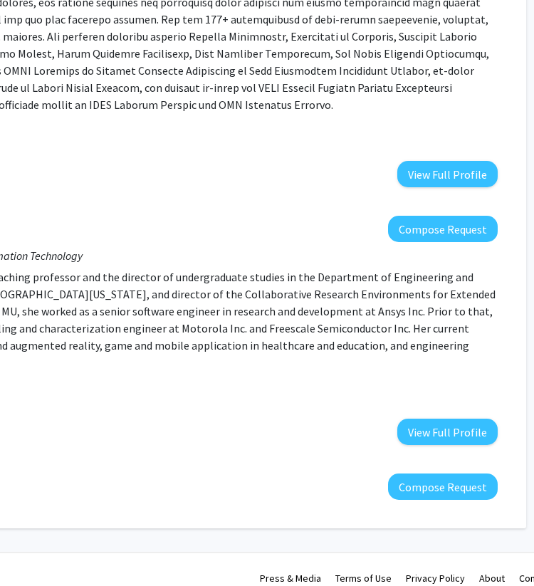
scroll to position [1914, 320]
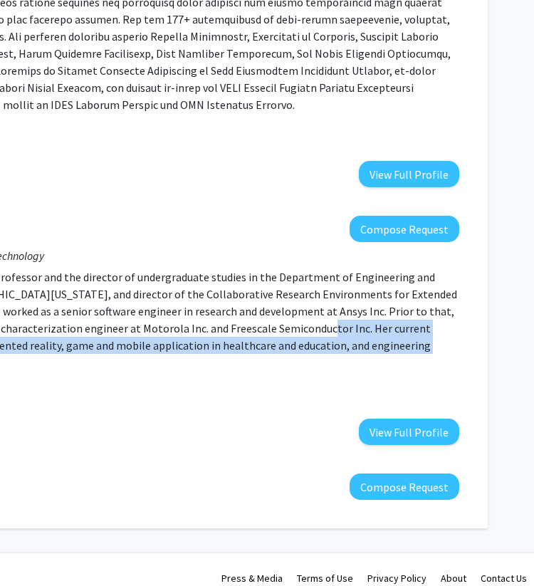
drag, startPoint x: 220, startPoint y: 328, endPoint x: 323, endPoint y: 360, distance: 107.4
click at [323, 360] on div "Department: Engineering and Information Technology Fang Wang is an associate te…" at bounding box center [124, 343] width 670 height 203
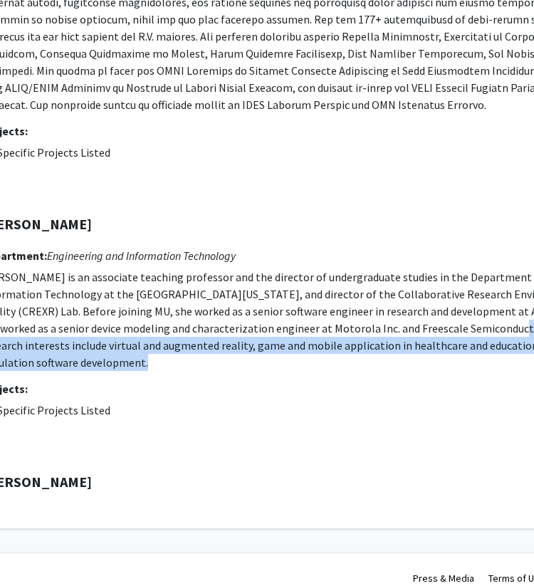
scroll to position [1914, 130]
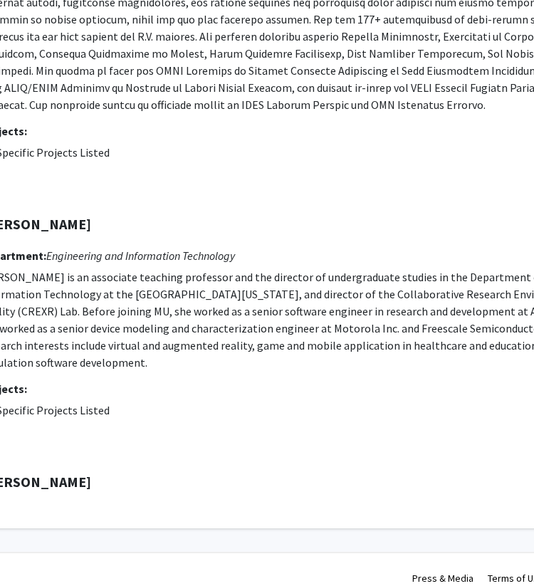
click at [283, 406] on div "Department: Engineering and Information Technology Fang Wang is an associate te…" at bounding box center [315, 343] width 670 height 203
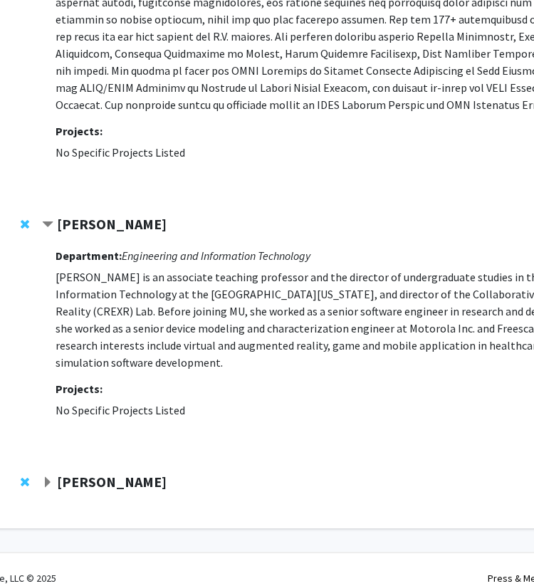
scroll to position [1914, 32]
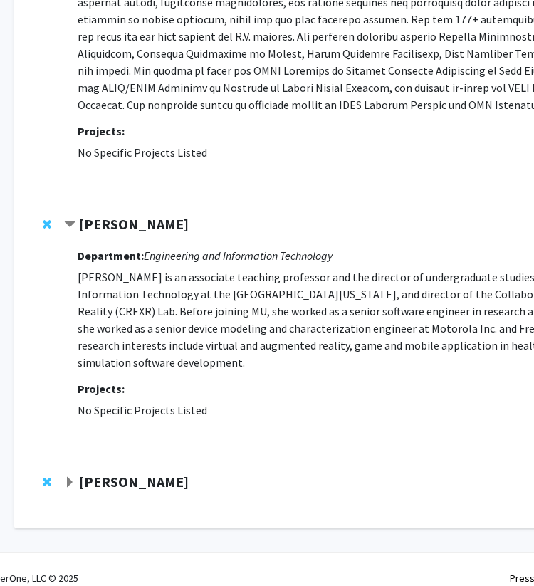
click at [136, 473] on strong "Mert Korkali" at bounding box center [134, 482] width 110 height 18
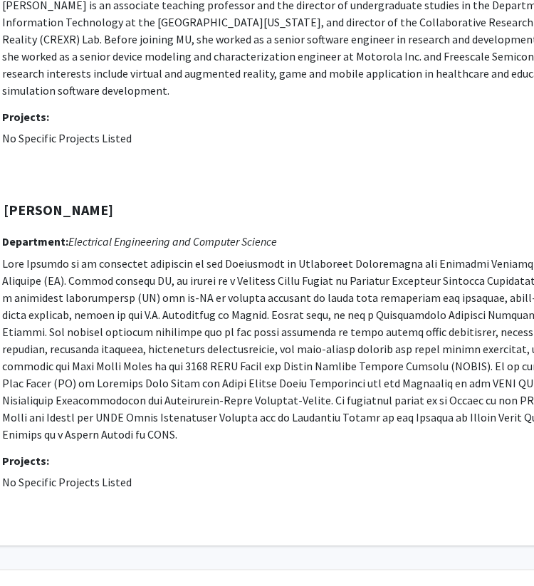
scroll to position [2186, 0]
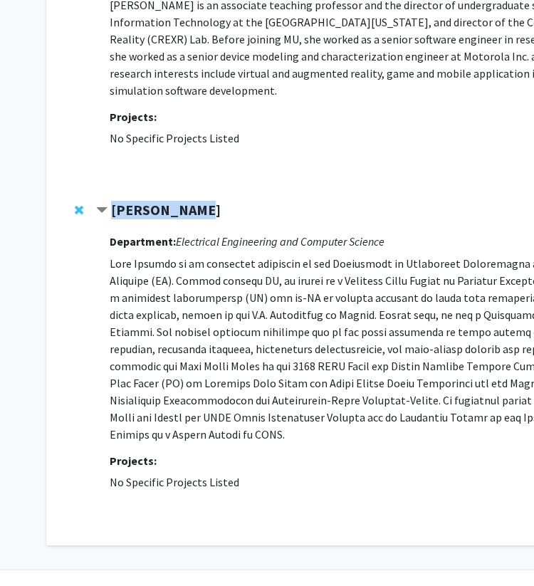
drag, startPoint x: 212, startPoint y: 189, endPoint x: 107, endPoint y: 196, distance: 105.6
click at [108, 202] on div "Mert Korkali" at bounding box center [250, 211] width 308 height 18
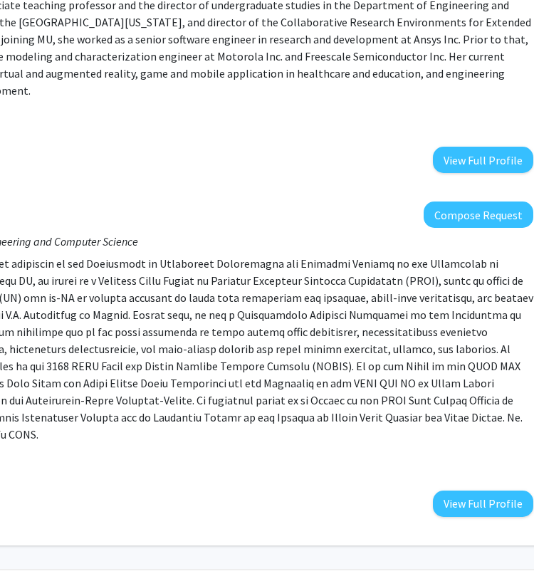
scroll to position [2186, 245]
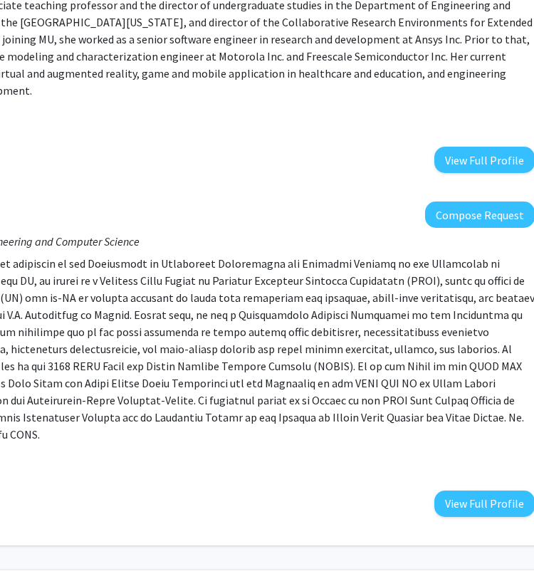
drag, startPoint x: 456, startPoint y: 298, endPoint x: 371, endPoint y: 315, distance: 87.1
click at [372, 316] on p at bounding box center [200, 349] width 670 height 188
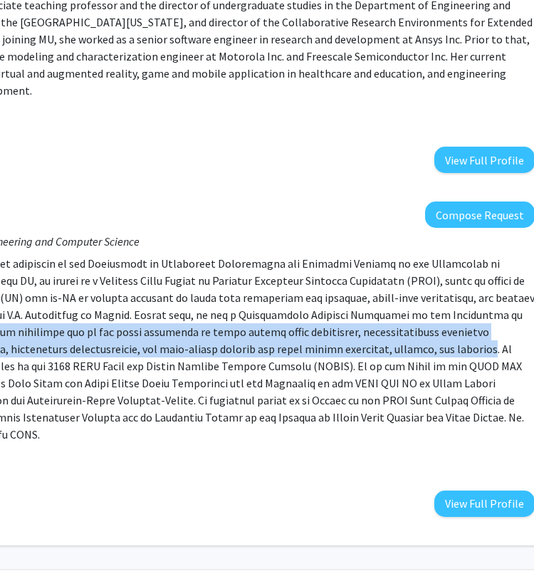
drag, startPoint x: 456, startPoint y: 298, endPoint x: 353, endPoint y: 333, distance: 108.8
click at [353, 333] on p at bounding box center [200, 349] width 670 height 188
click at [492, 491] on button "View Full Profile" at bounding box center [484, 504] width 100 height 26
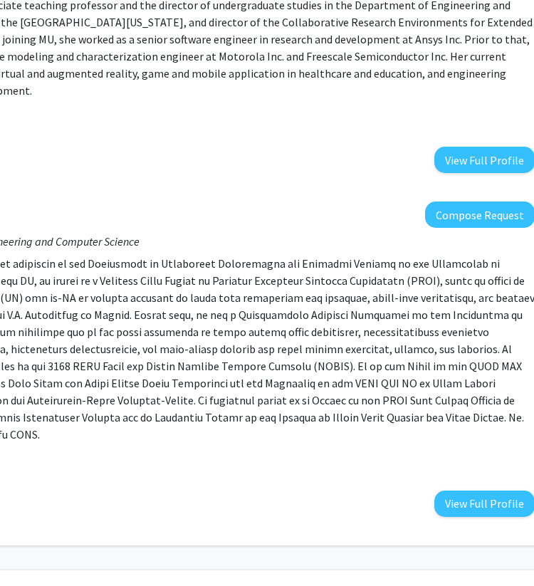
click at [321, 255] on p at bounding box center [200, 349] width 670 height 188
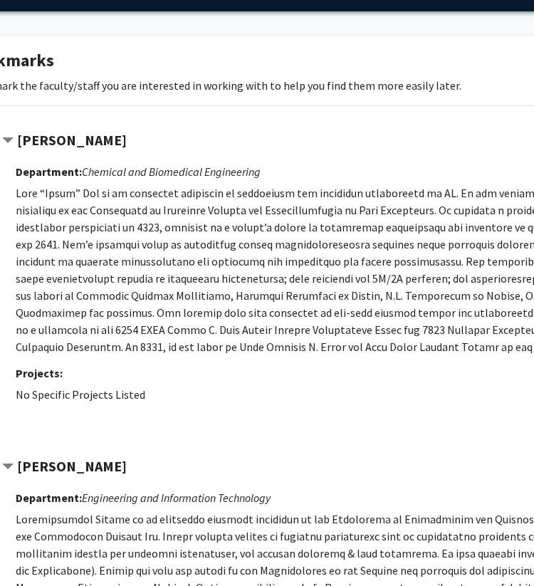
scroll to position [0, 94]
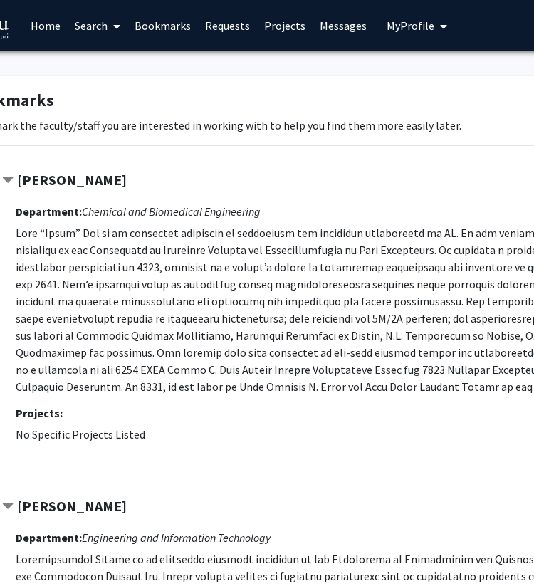
click at [100, 26] on link "Search" at bounding box center [98, 26] width 60 height 50
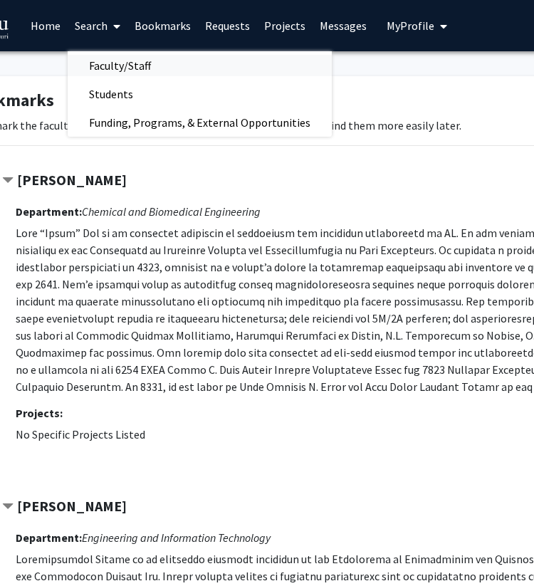
click at [101, 70] on span "Faculty/Staff" at bounding box center [120, 65] width 105 height 28
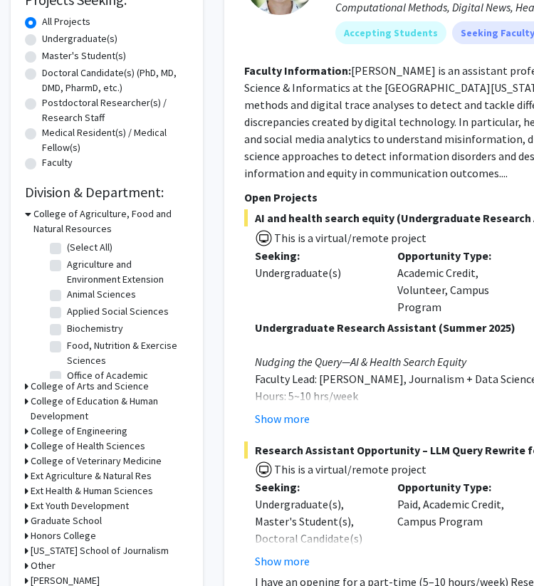
scroll to position [261, 0]
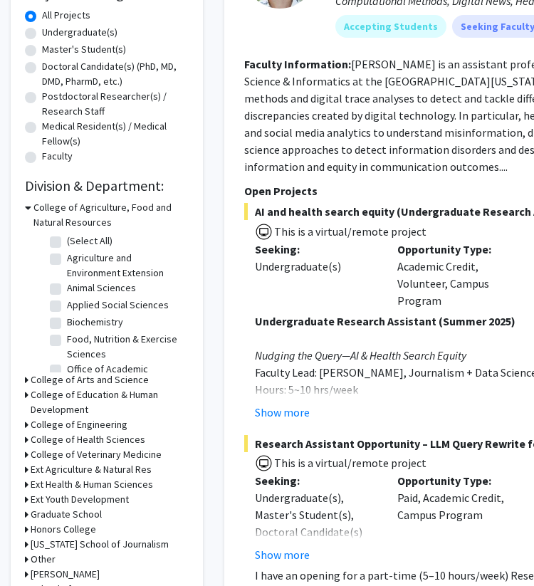
click at [109, 424] on h3 "College of Engineering" at bounding box center [79, 424] width 97 height 15
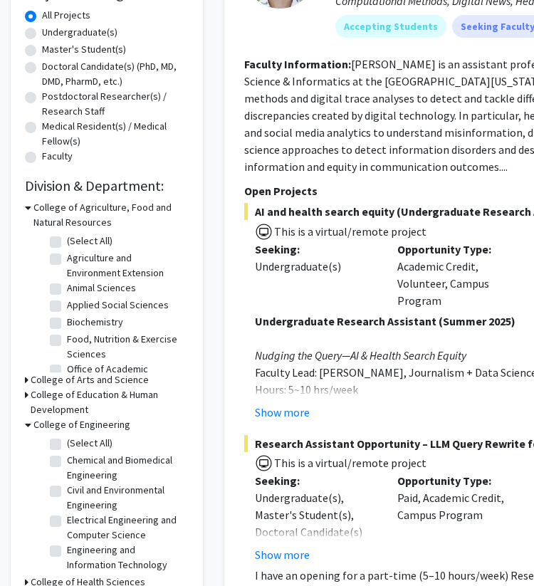
click at [91, 445] on label "(Select All)" at bounding box center [90, 443] width 46 height 15
click at [76, 445] on input "(Select All)" at bounding box center [71, 440] width 9 height 9
checkbox input "true"
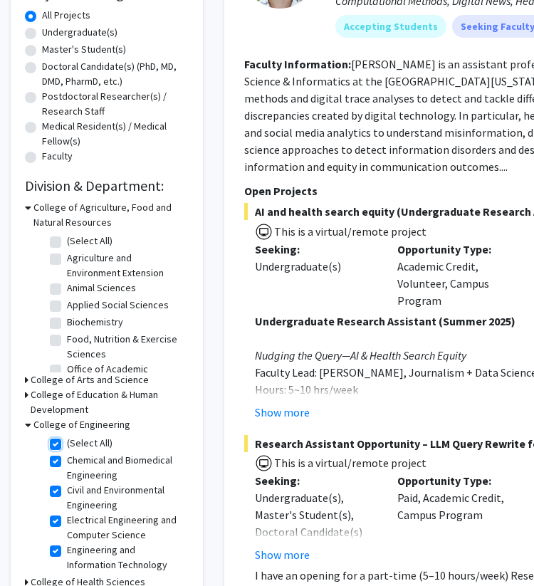
checkbox input "true"
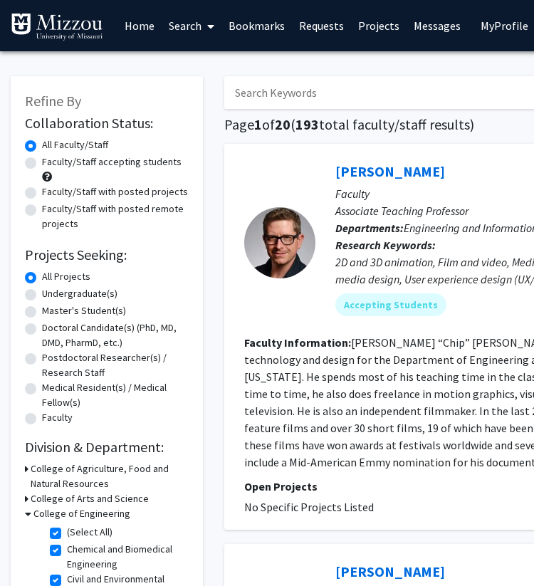
click at [305, 89] on input "Search Keywords" at bounding box center [503, 92] width 559 height 33
type input "kris"
checkbox input "false"
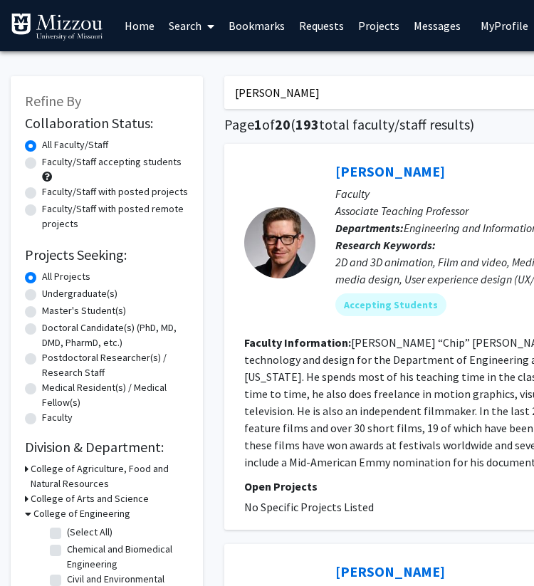
checkbox input "false"
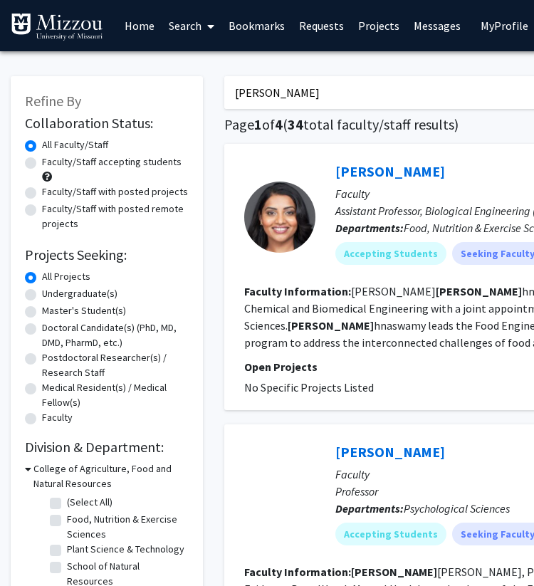
scroll to position [4, 0]
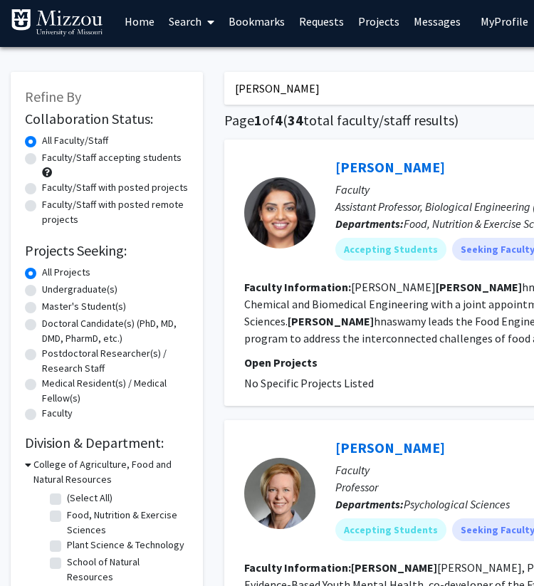
click at [334, 86] on input "kris" at bounding box center [503, 88] width 559 height 33
type input "k"
paste input "Kristofferson"
type input "Kristofferson"
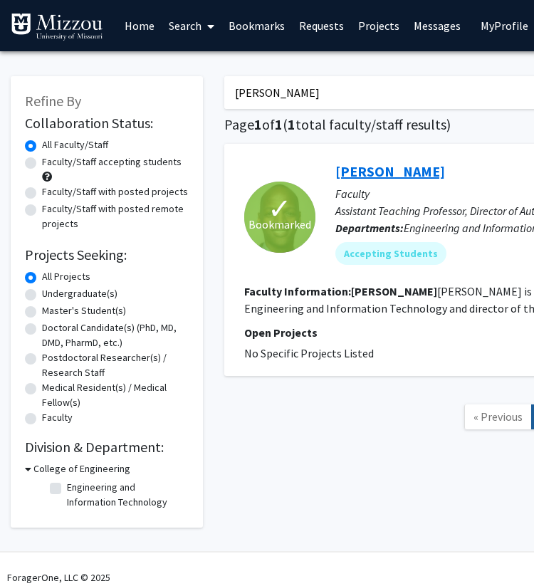
click at [399, 174] on link "Kristofferson Culmer" at bounding box center [390, 171] width 110 height 18
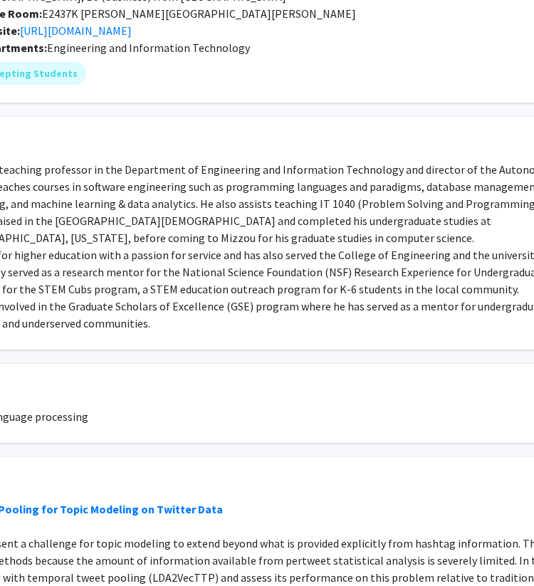
scroll to position [159, 240]
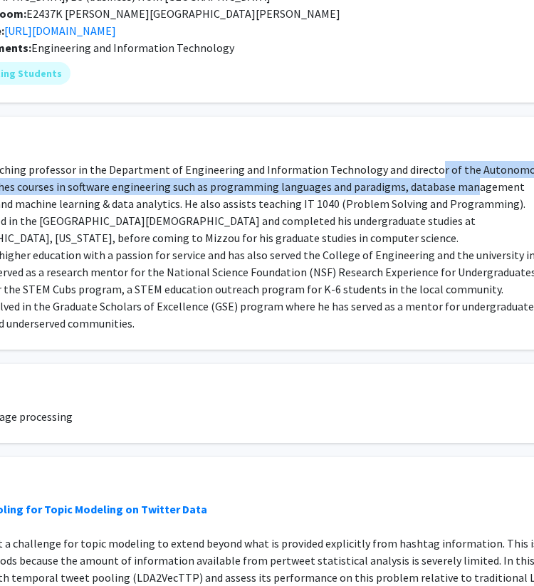
drag, startPoint x: 401, startPoint y: 172, endPoint x: 413, endPoint y: 190, distance: 21.5
click at [413, 190] on div "Kristofferson Culmer is an assistant teaching professor in the Department of En…" at bounding box center [187, 246] width 726 height 171
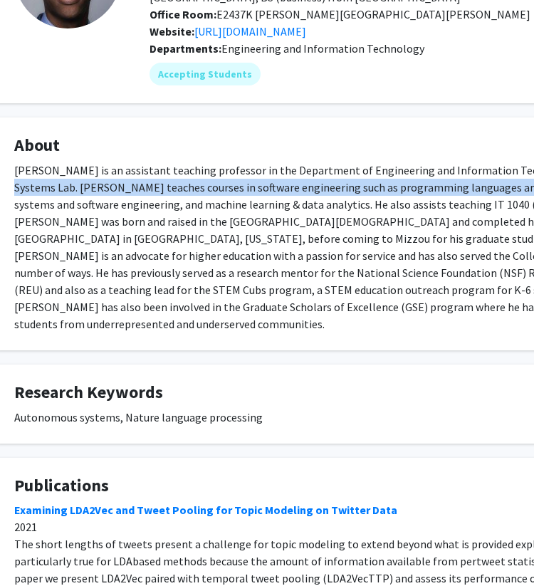
scroll to position [158, 51]
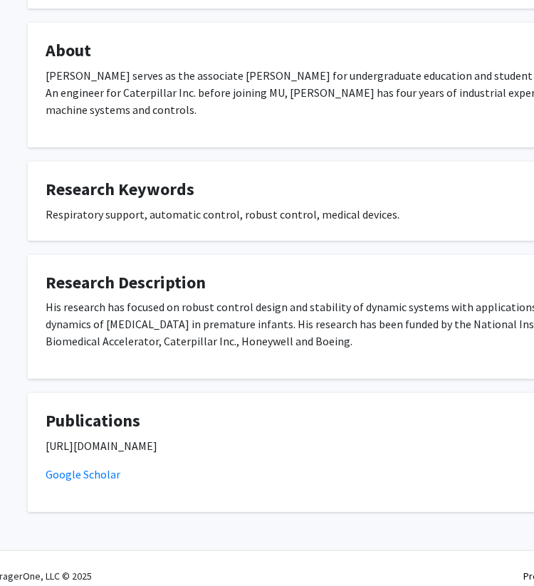
scroll to position [251, 19]
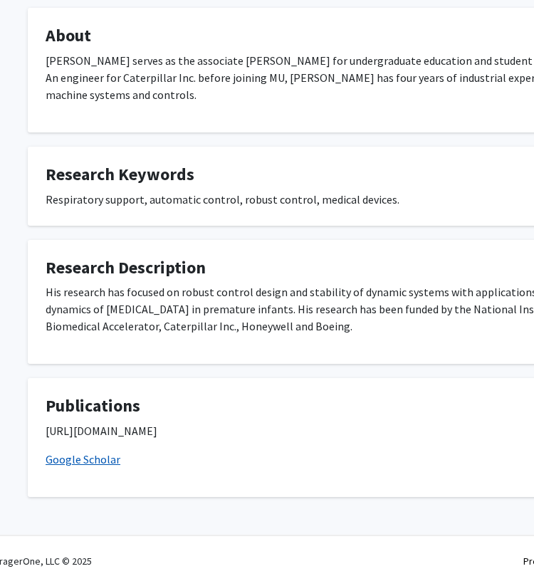
click at [71, 460] on link "Google Scholar" at bounding box center [83, 459] width 75 height 14
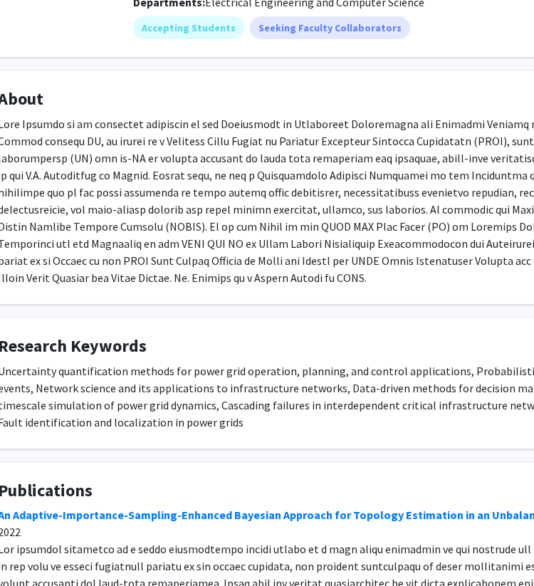
scroll to position [208, 66]
